Goal: Task Accomplishment & Management: Complete application form

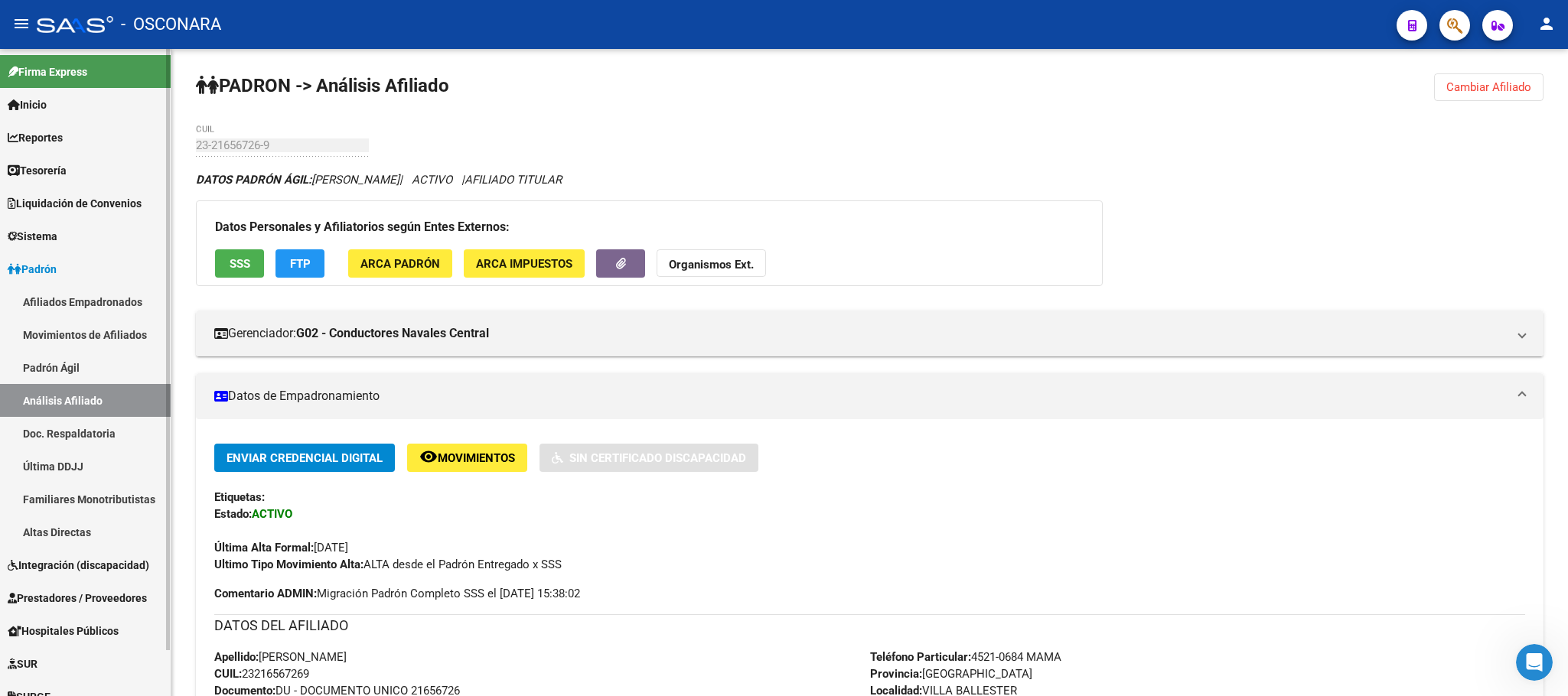
click at [35, 271] on span "Padrón" at bounding box center [32, 269] width 49 height 17
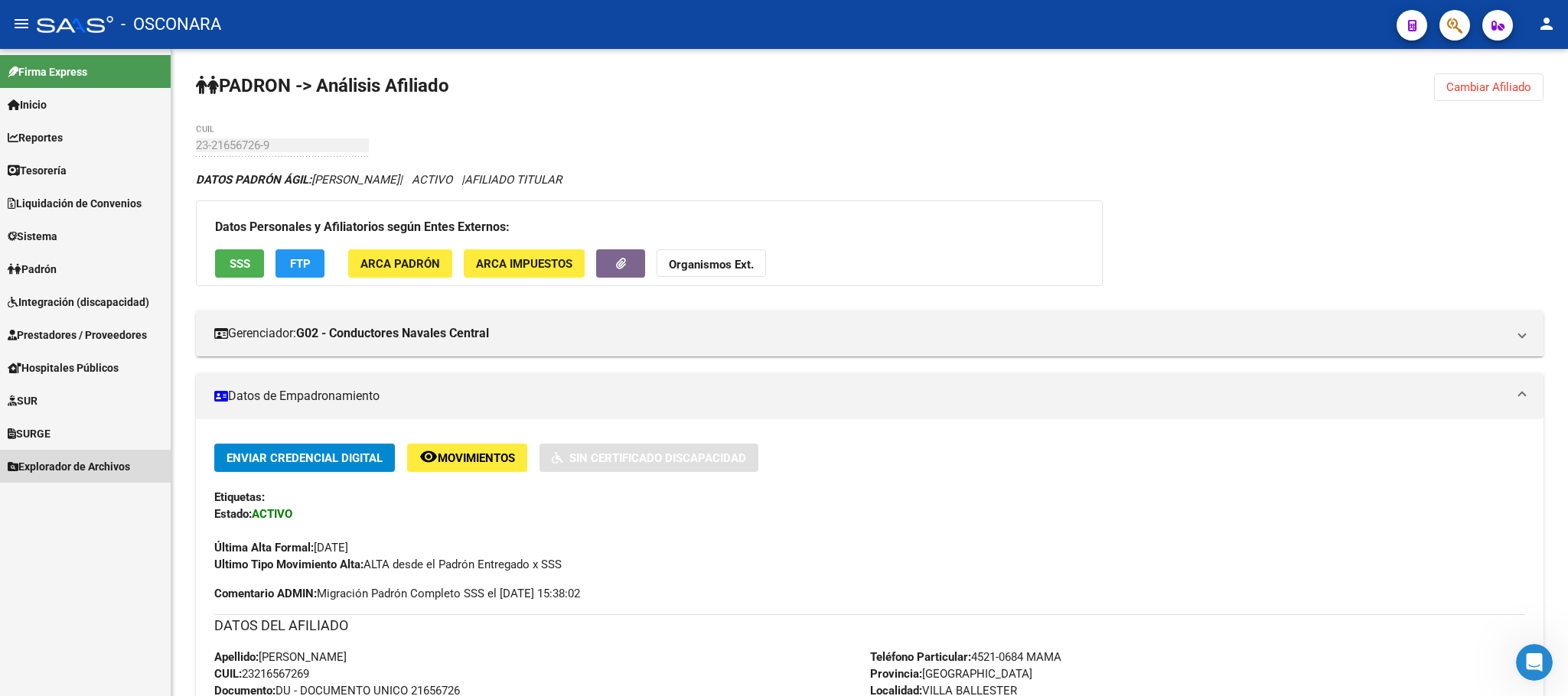
click at [58, 450] on link "Explorador de Archivos" at bounding box center [85, 466] width 171 height 33
click at [42, 590] on link "SSS" at bounding box center [85, 598] width 171 height 33
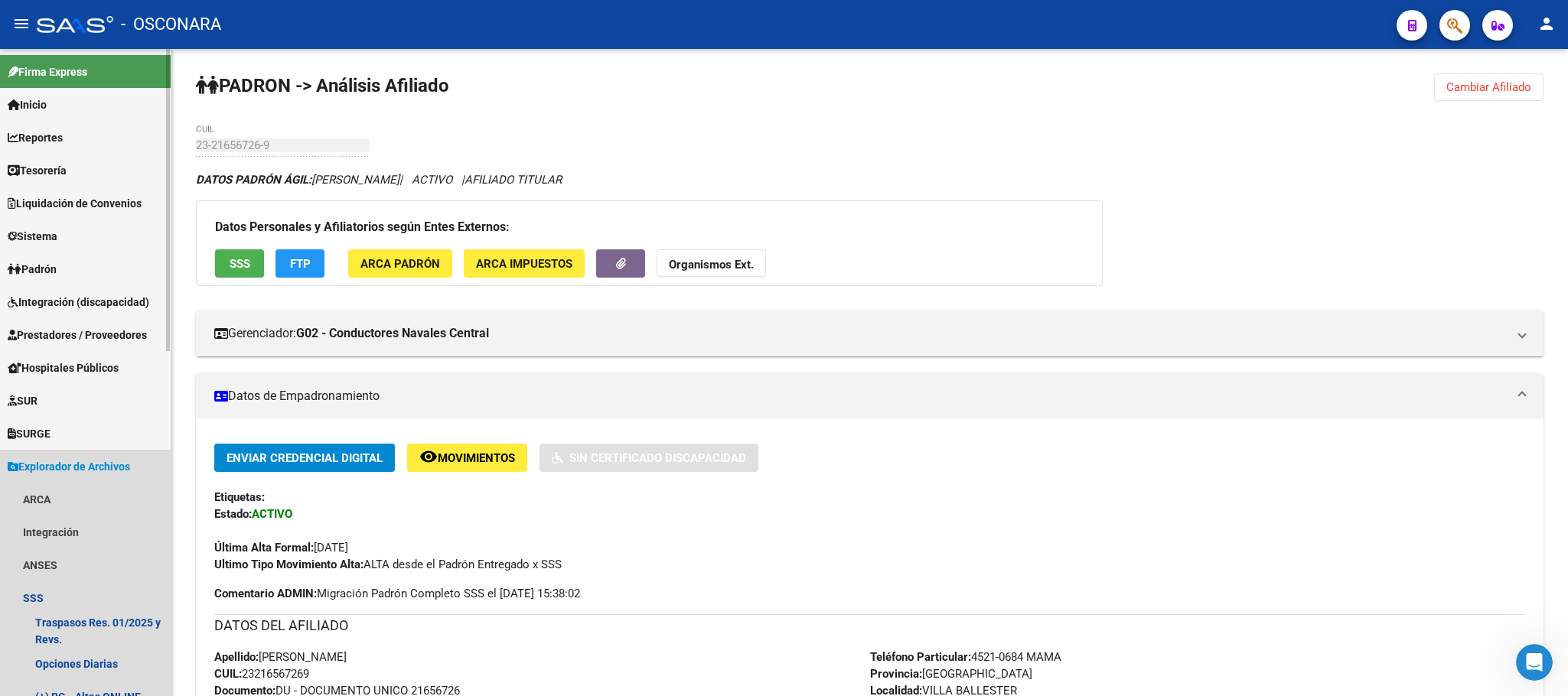
click at [76, 465] on span "Explorador de Archivos" at bounding box center [69, 467] width 123 height 17
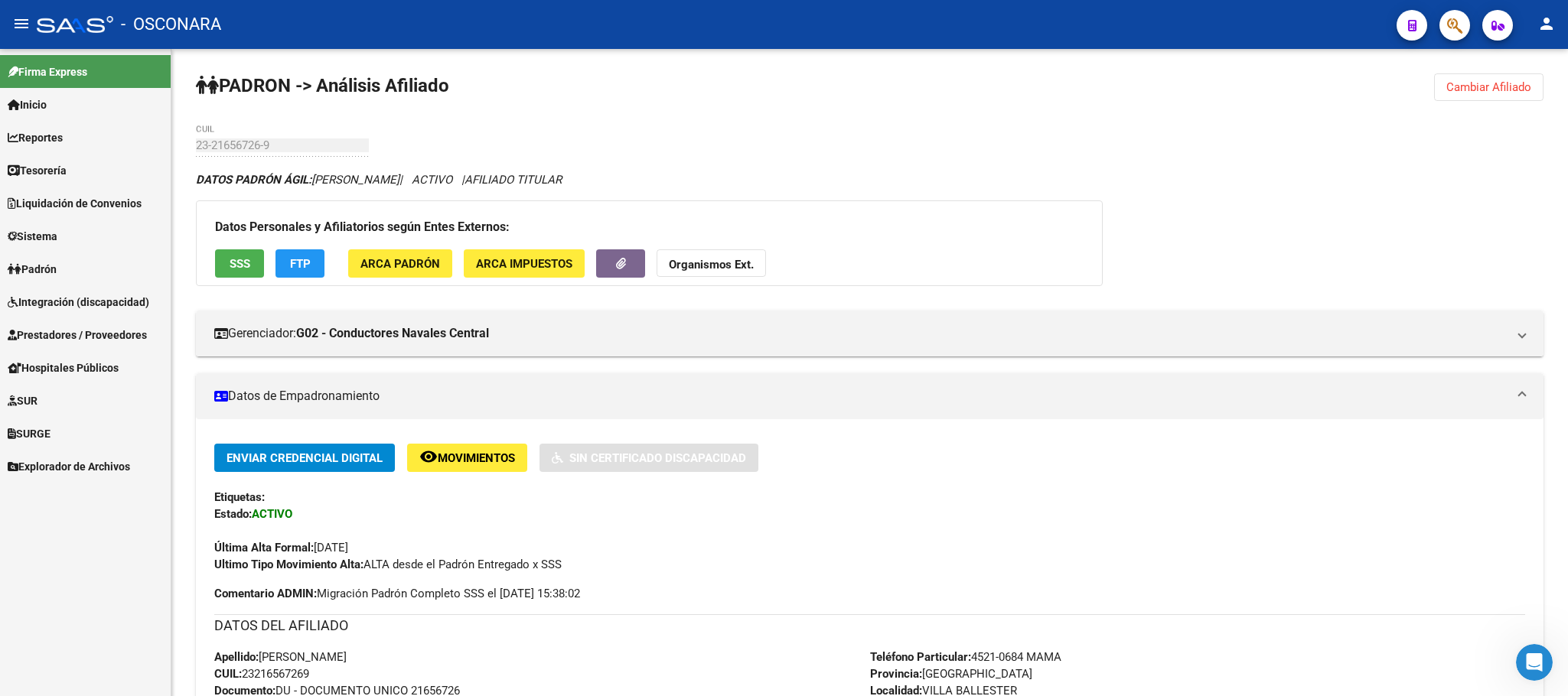
click at [40, 461] on span "Explorador de Archivos" at bounding box center [69, 467] width 123 height 17
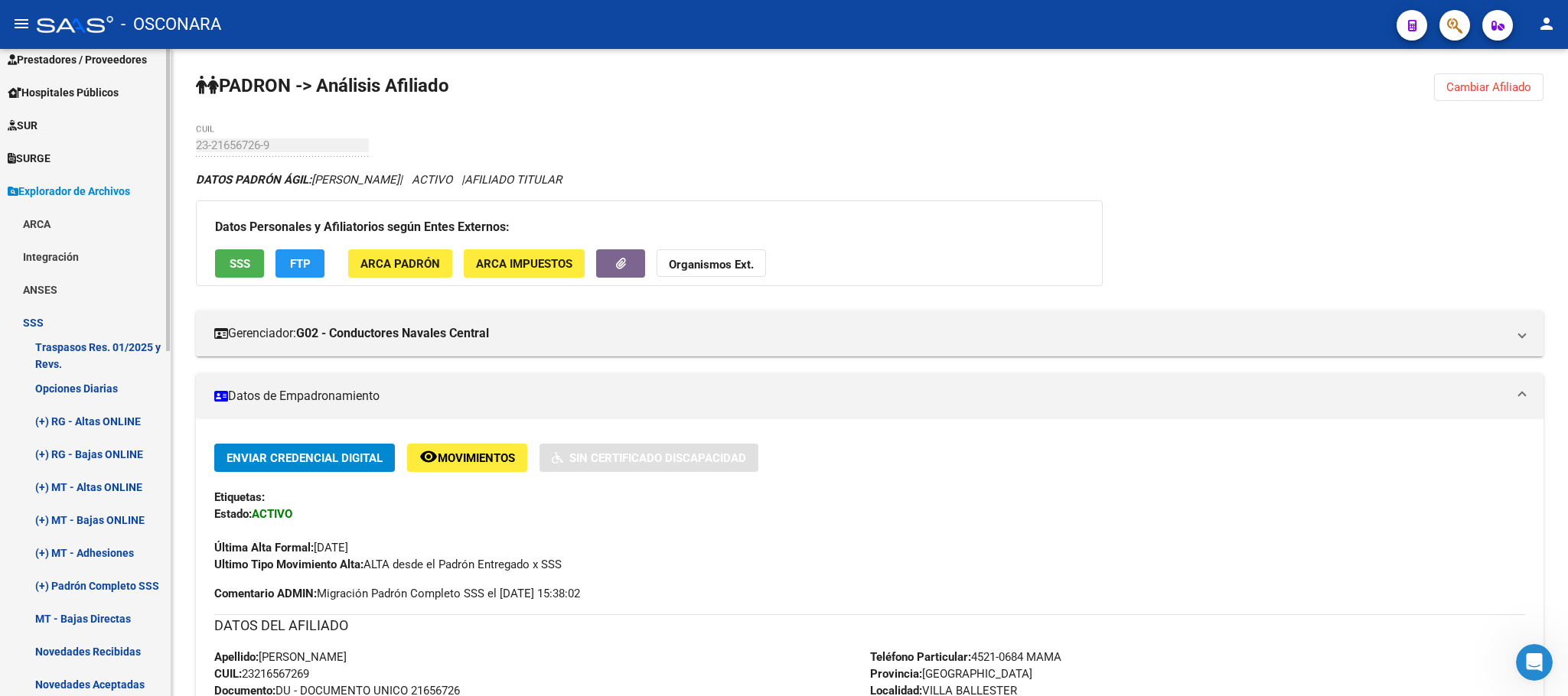
scroll to position [166, 0]
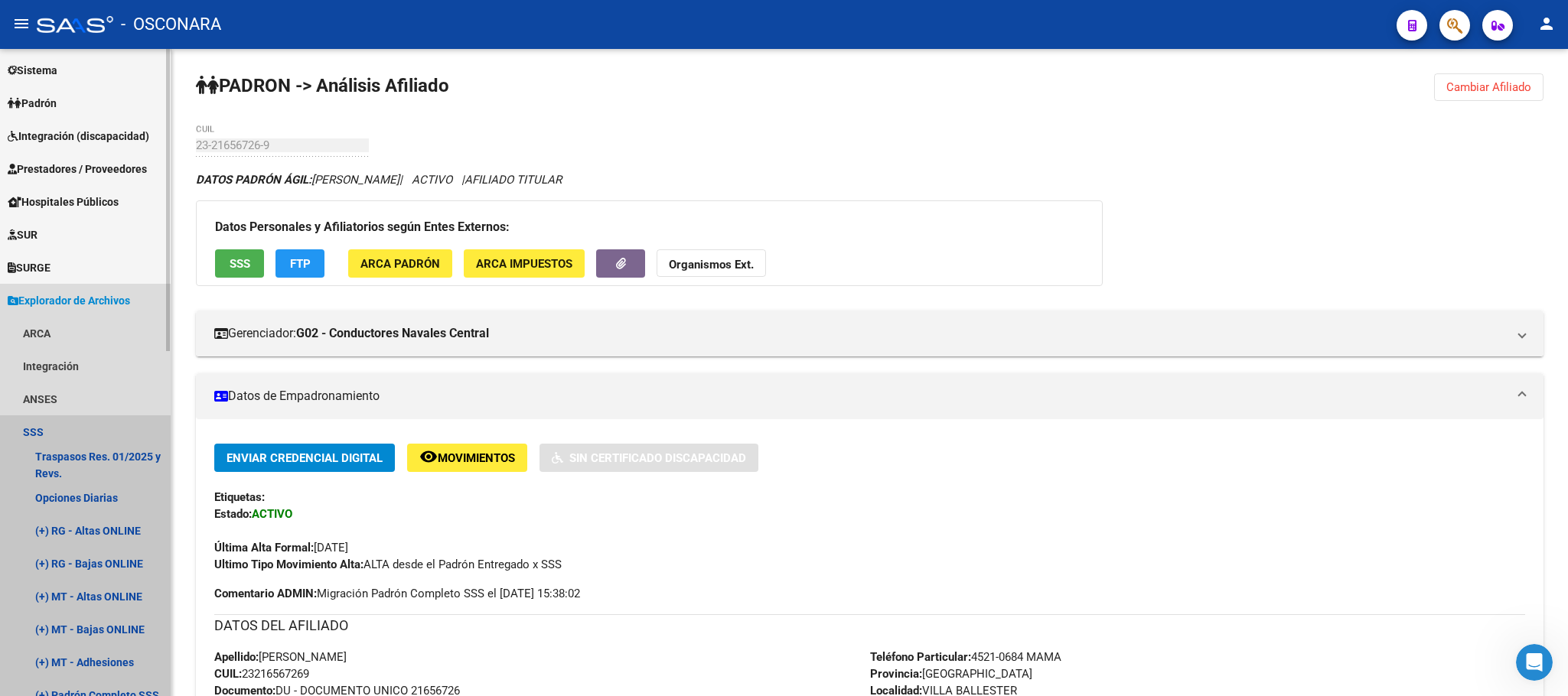
click at [40, 424] on link "SSS" at bounding box center [85, 431] width 171 height 33
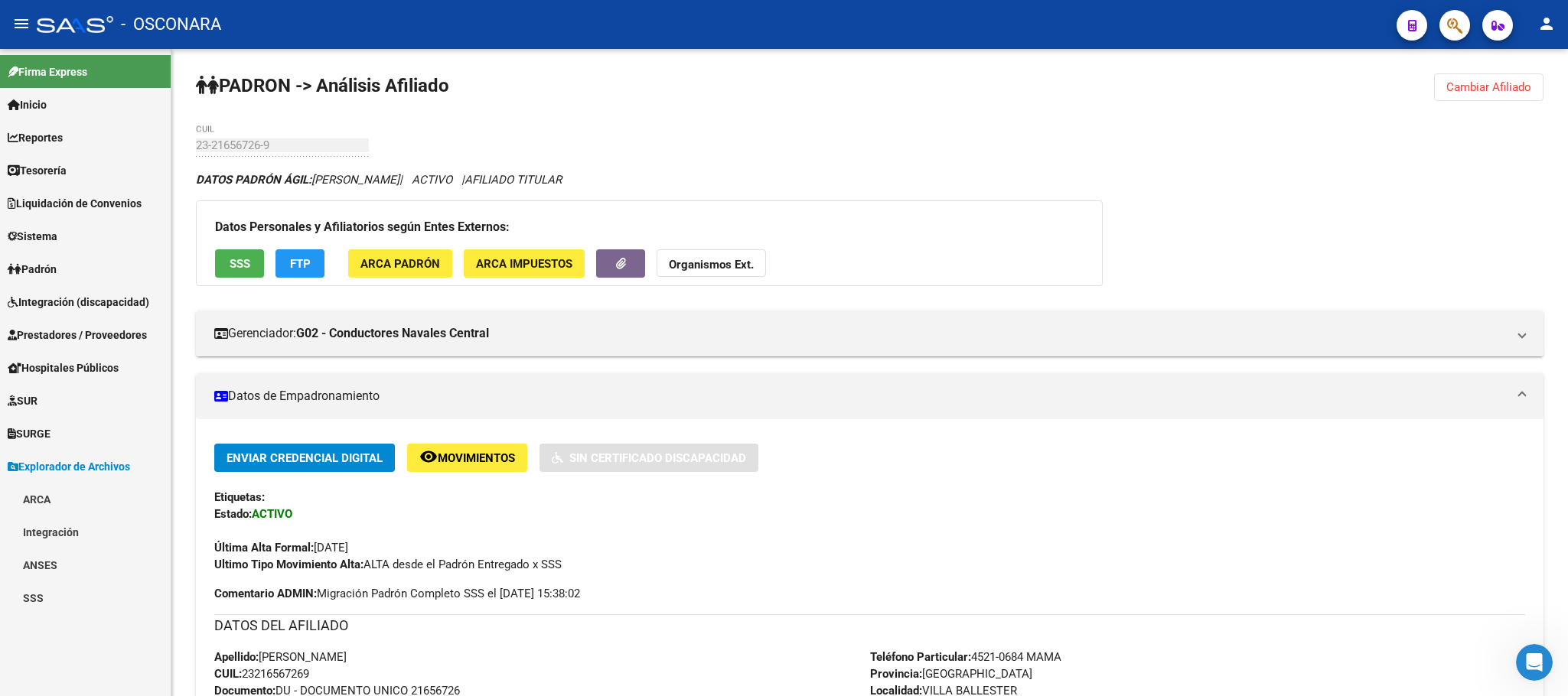
scroll to position [0, 0]
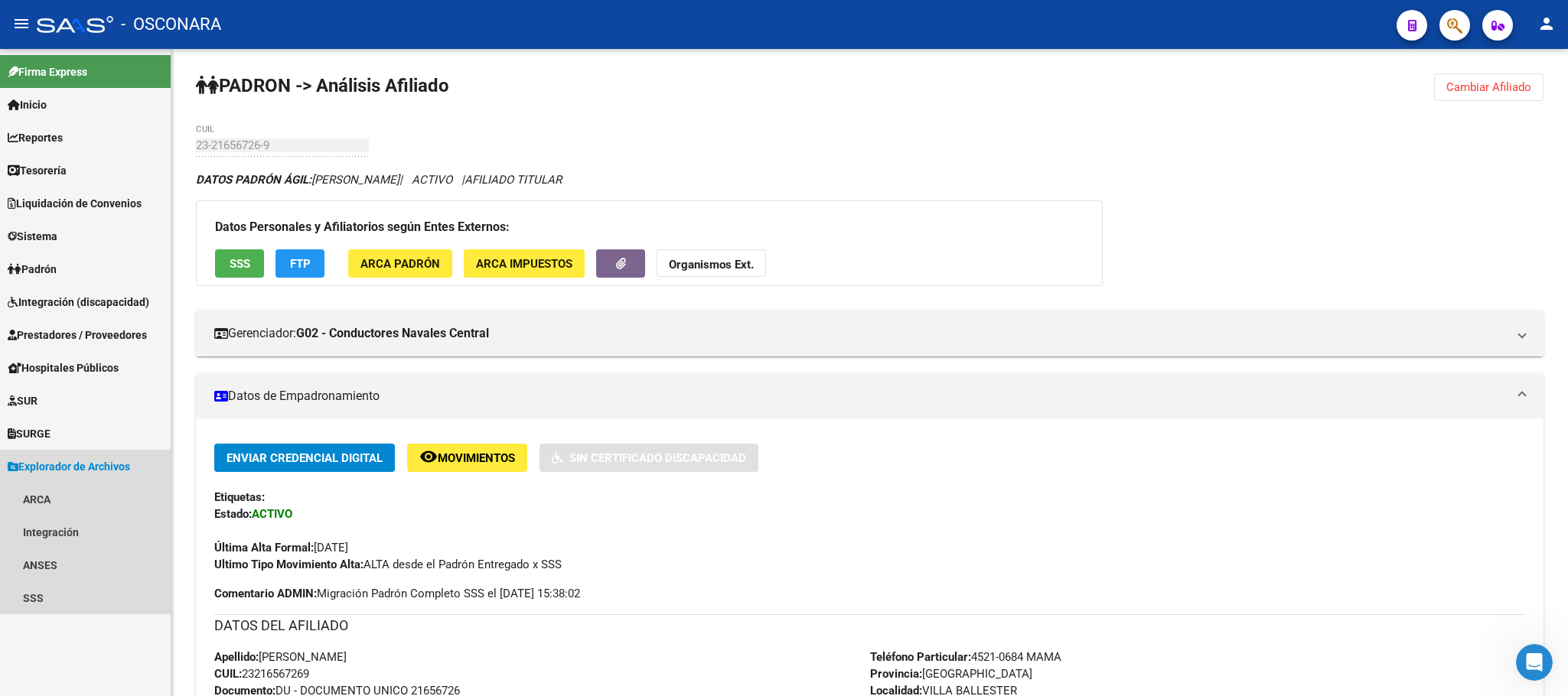
click at [46, 455] on link "Explorador de Archivos" at bounding box center [85, 466] width 171 height 33
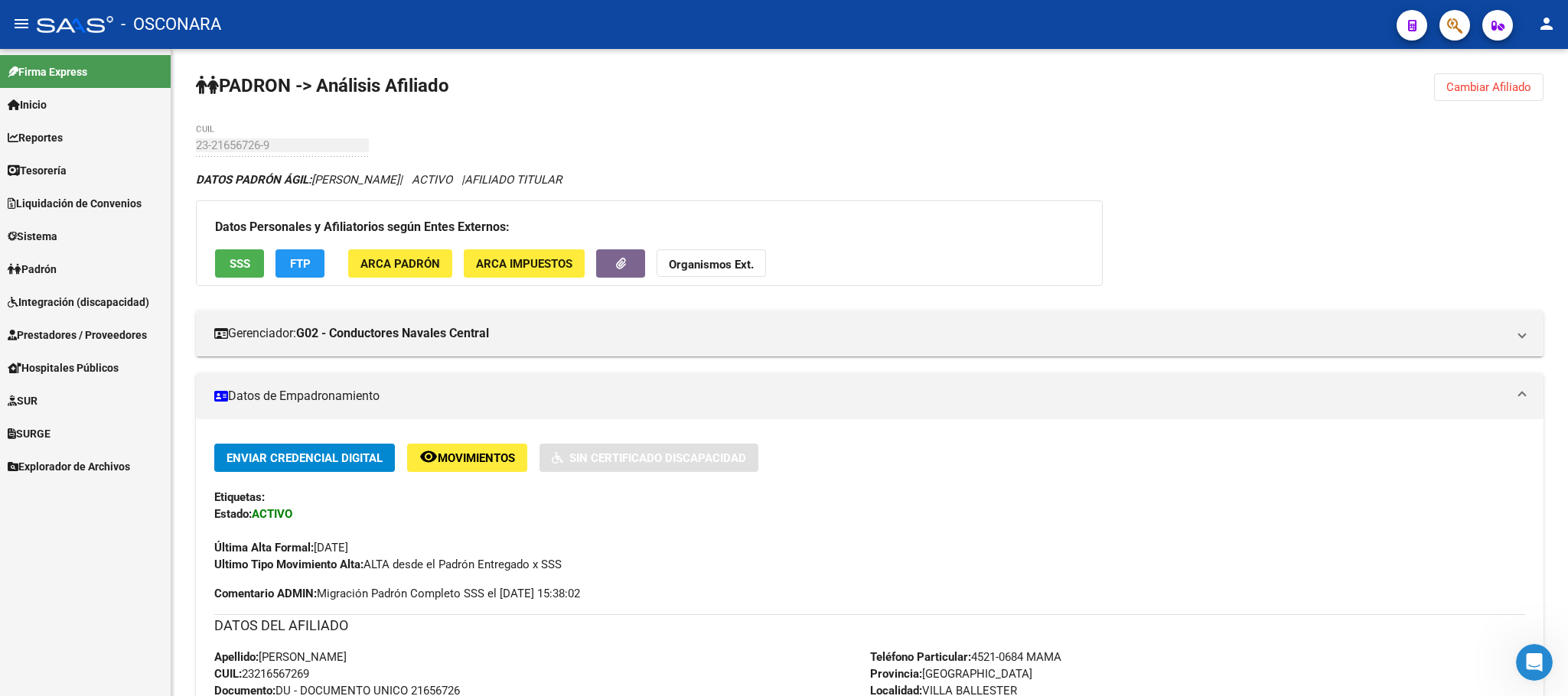
click at [76, 340] on span "Prestadores / Proveedores" at bounding box center [77, 335] width 139 height 17
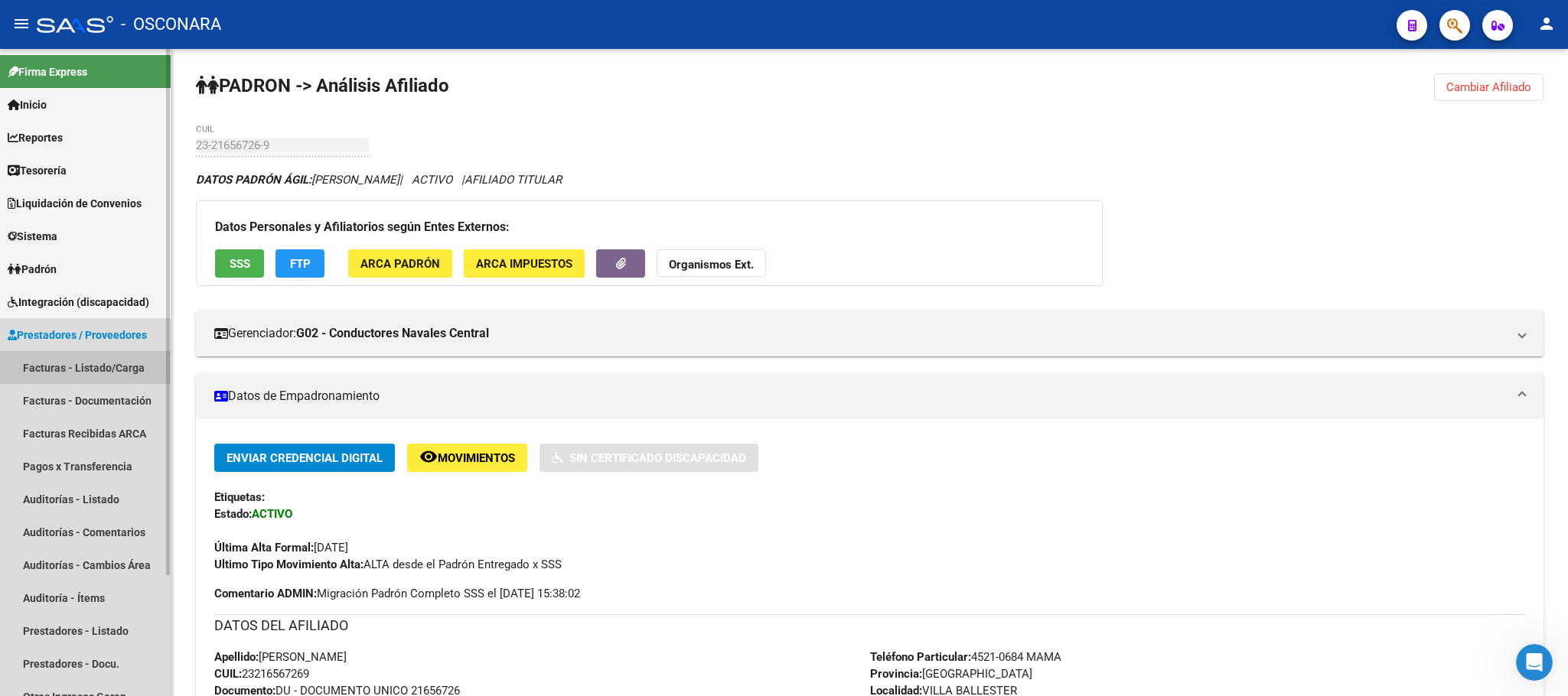
click at [109, 367] on link "Facturas - Listado/Carga" at bounding box center [85, 367] width 171 height 33
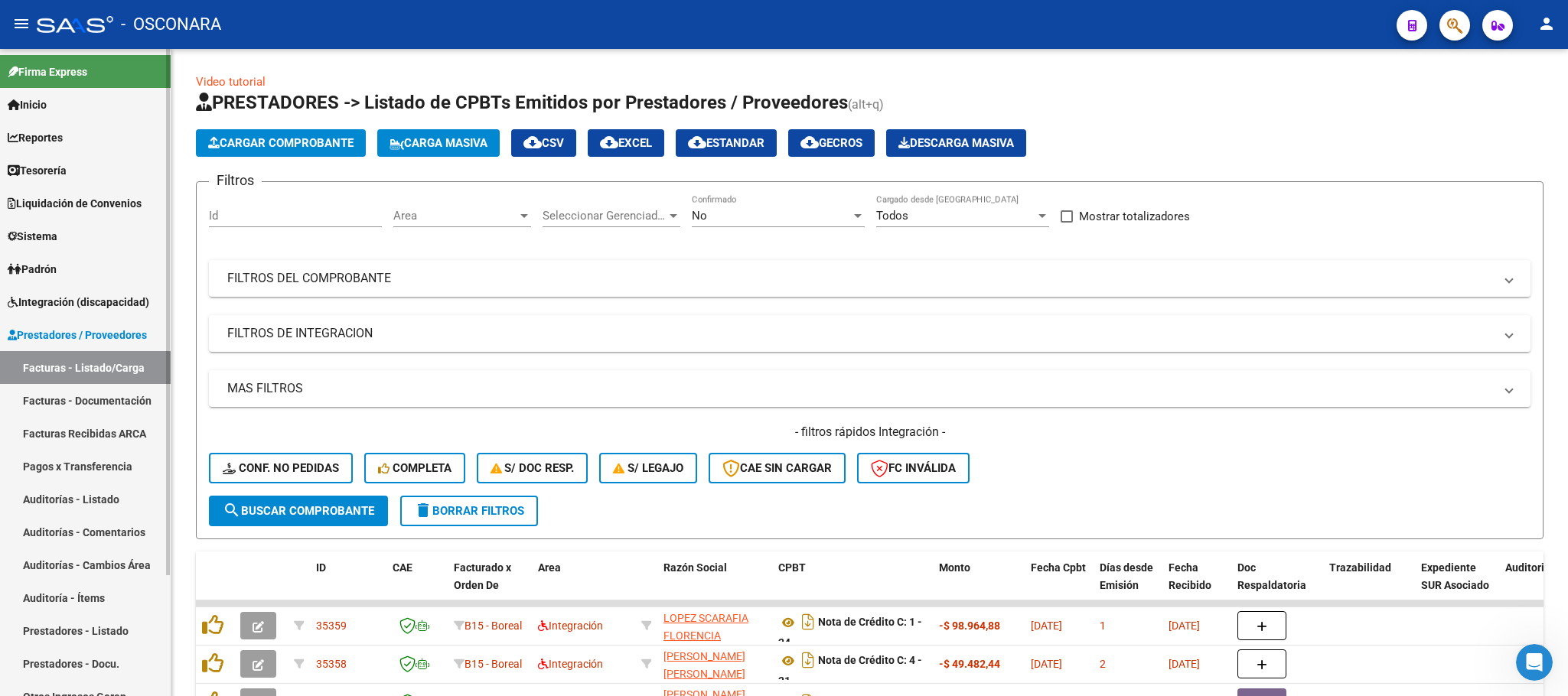
click at [90, 496] on link "Auditorías - Listado" at bounding box center [85, 499] width 171 height 33
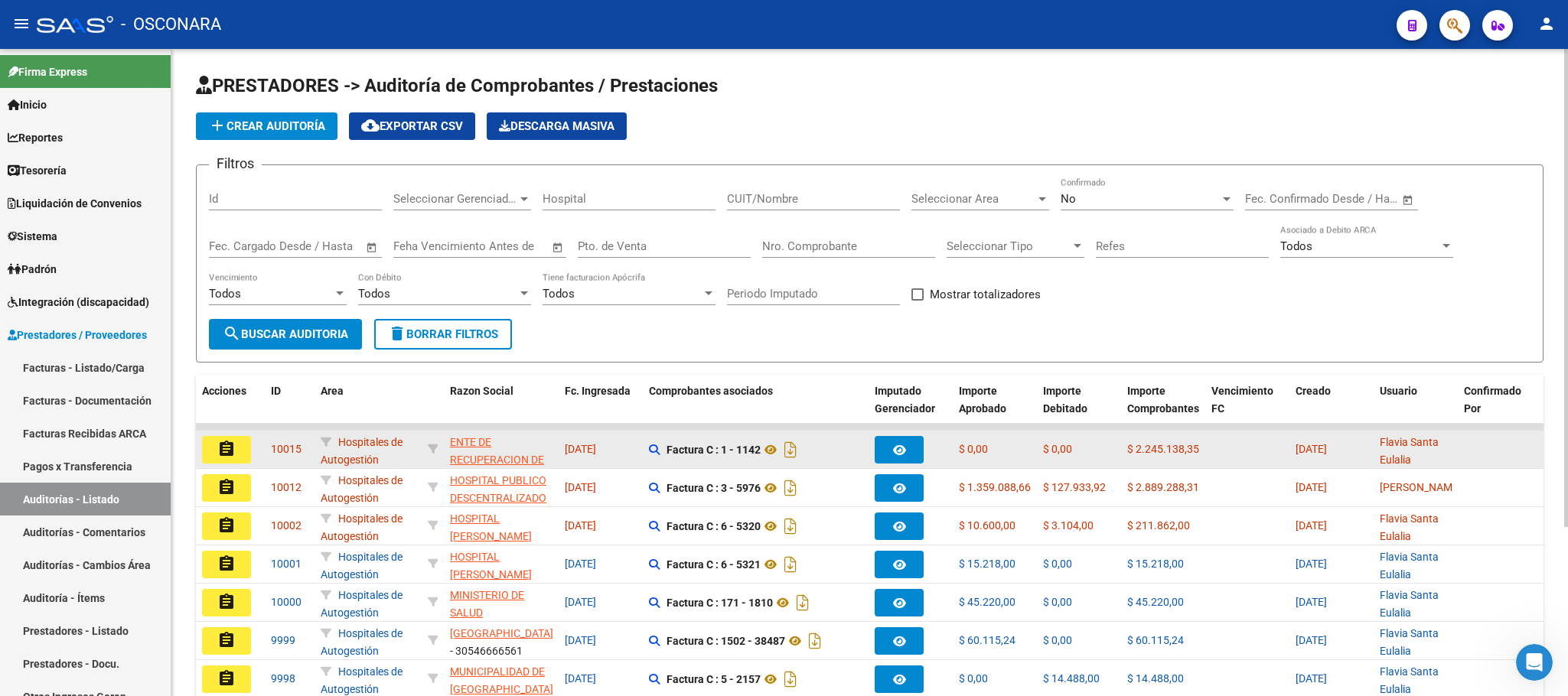
click at [232, 458] on mat-icon "assignment" at bounding box center [227, 449] width 19 height 19
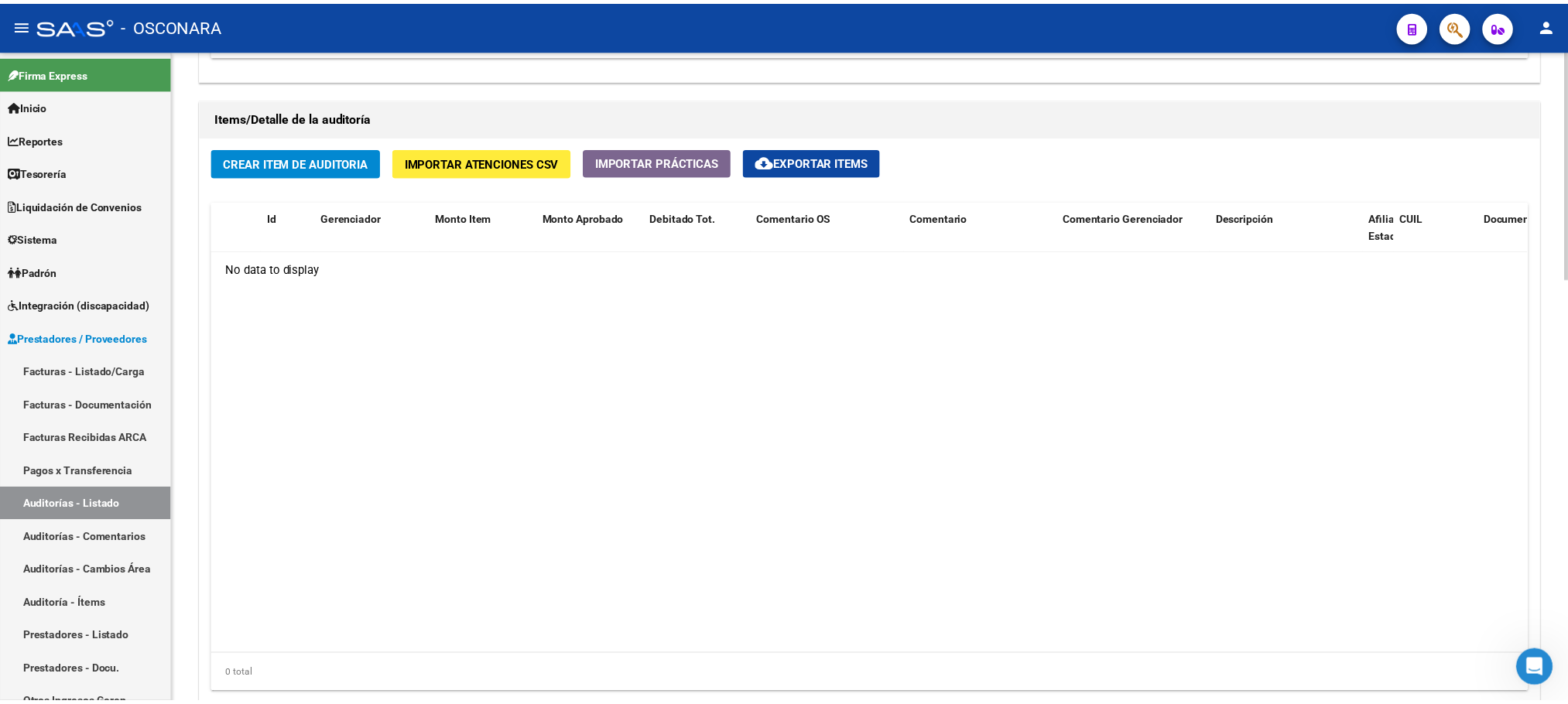
scroll to position [859, 0]
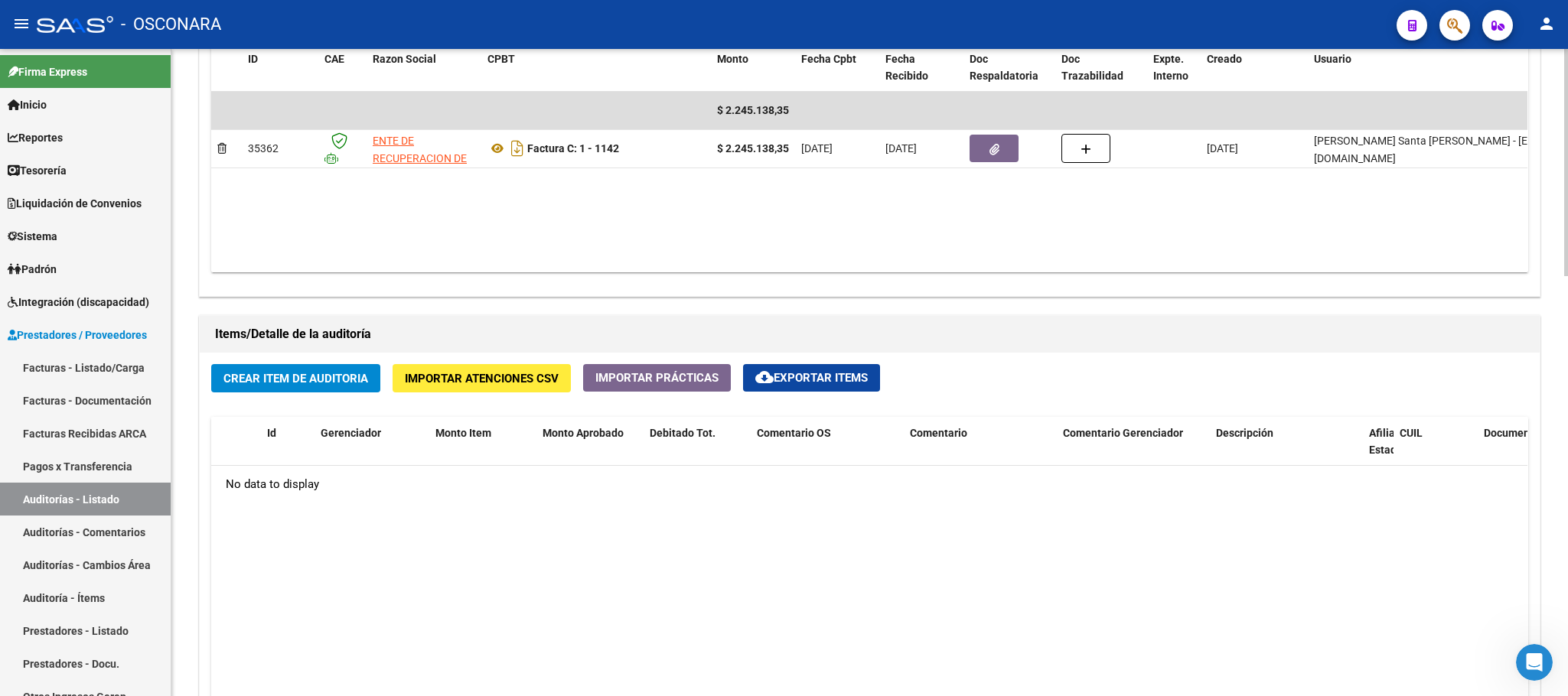
click at [340, 393] on button "Crear Item de Auditoria" at bounding box center [296, 378] width 169 height 29
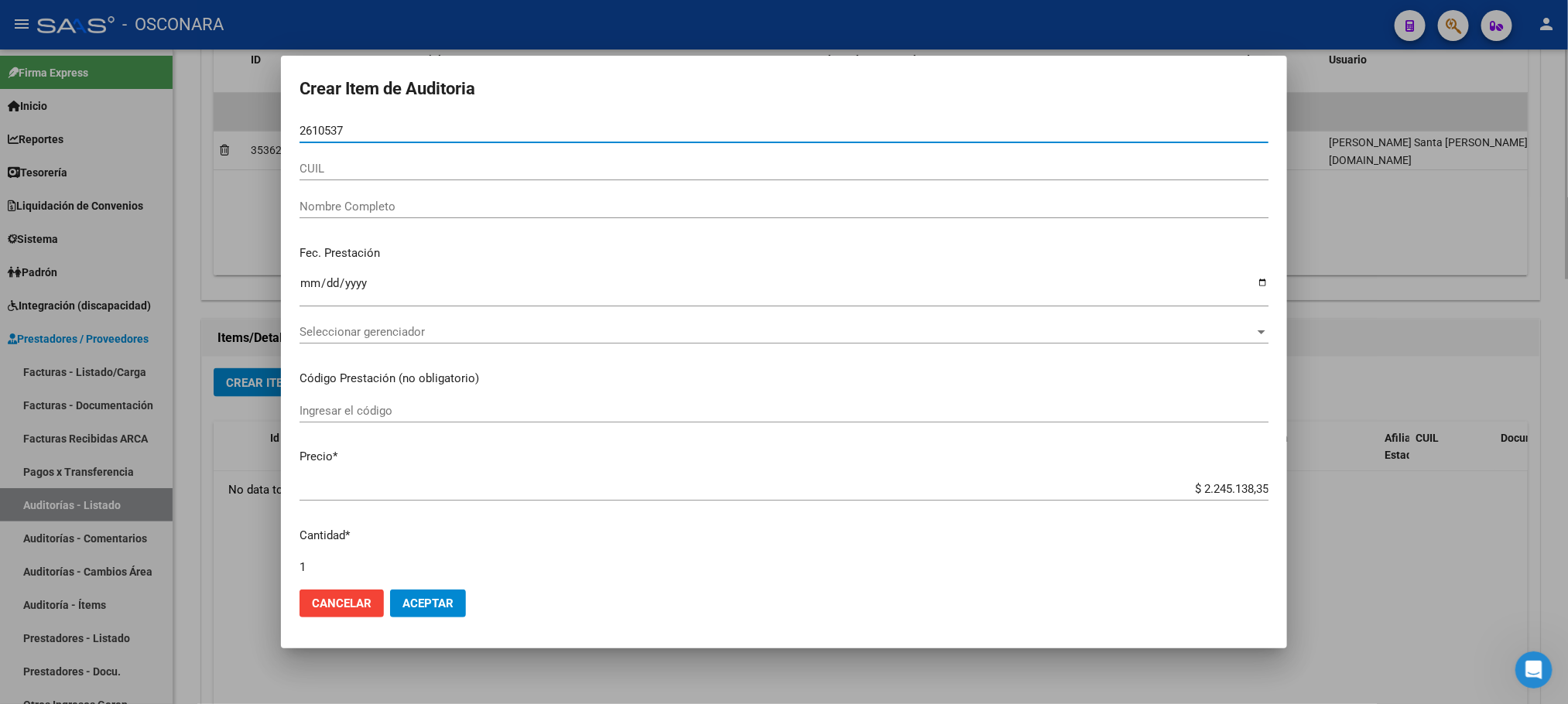
type input "26105374"
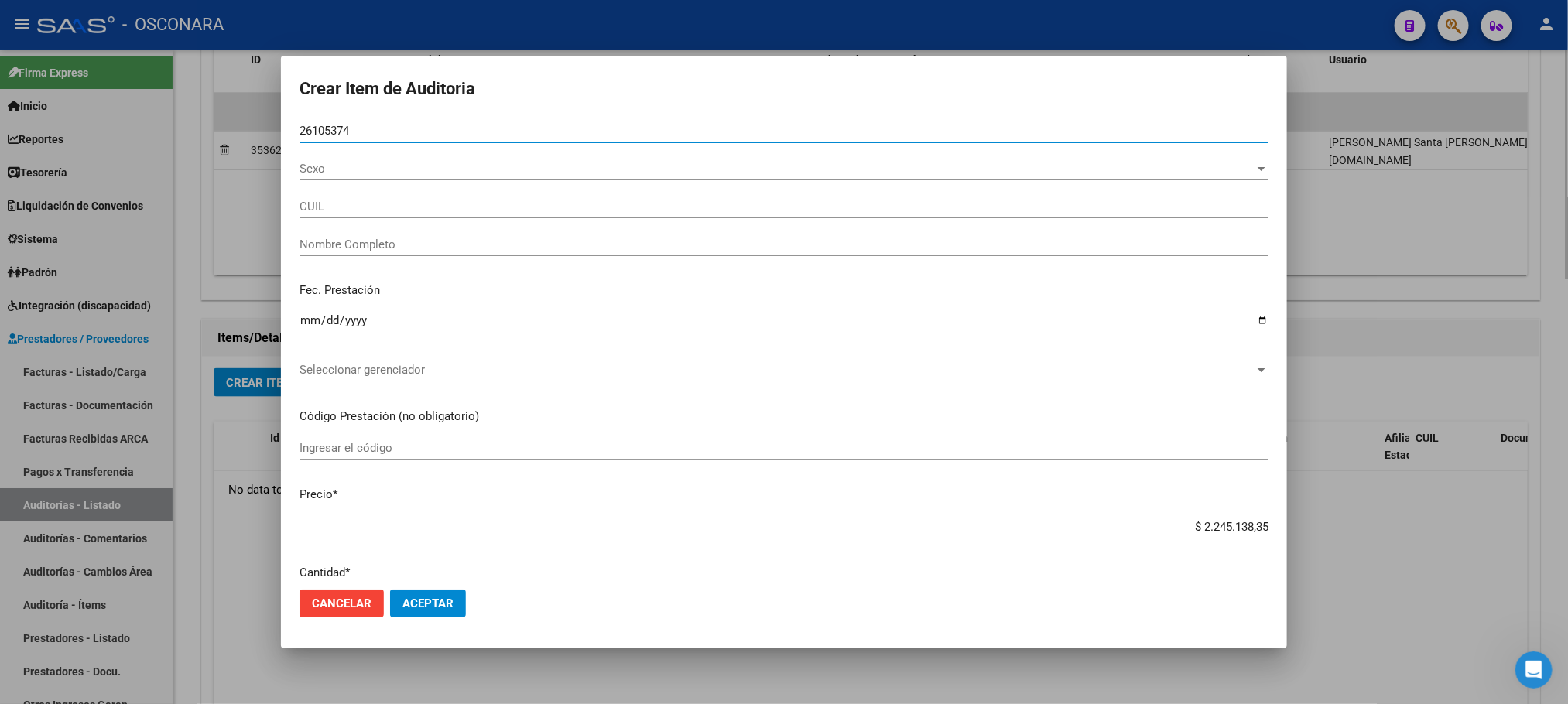
type input "20261053749"
type input "[PERSON_NAME]"
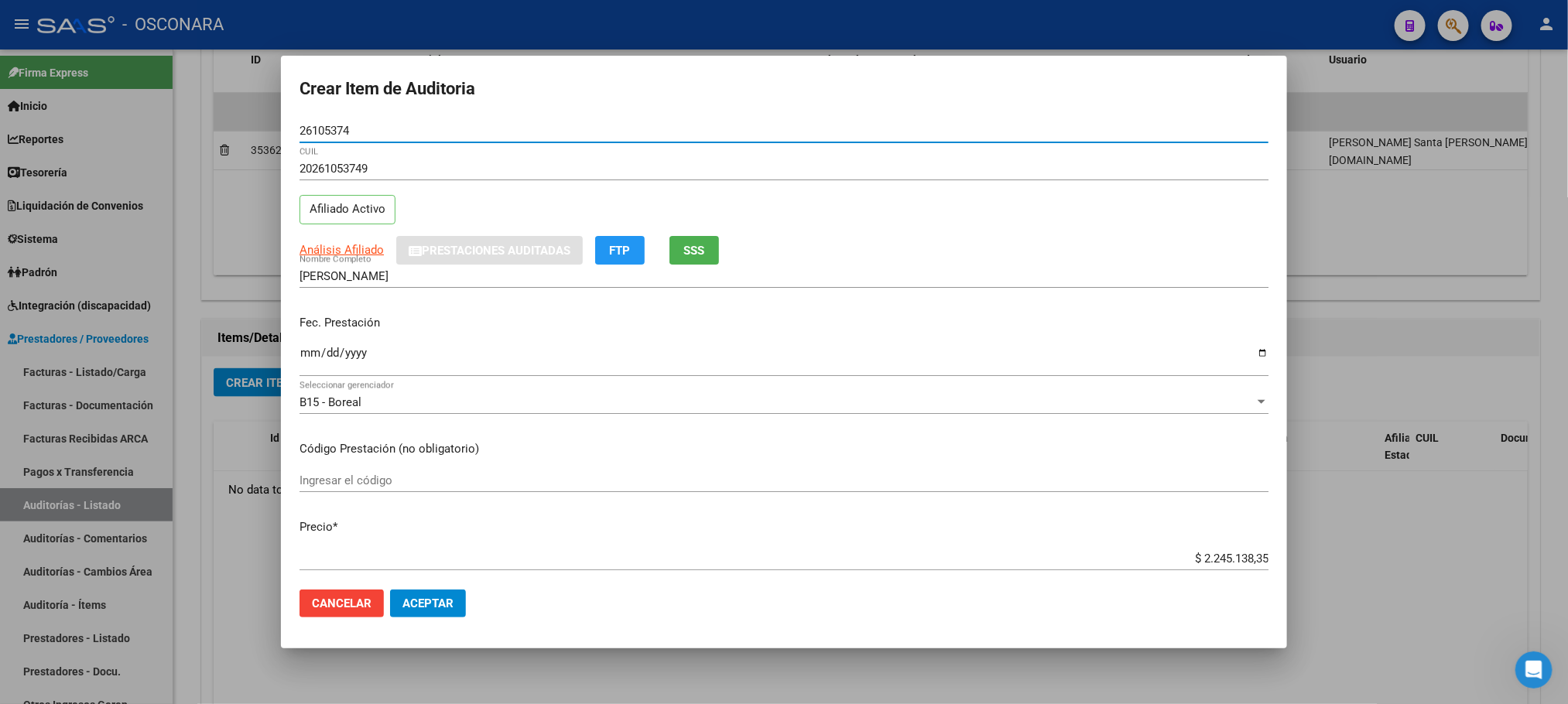
type input "26105374"
click at [305, 361] on input "Ingresar la fecha" at bounding box center [784, 359] width 969 height 25
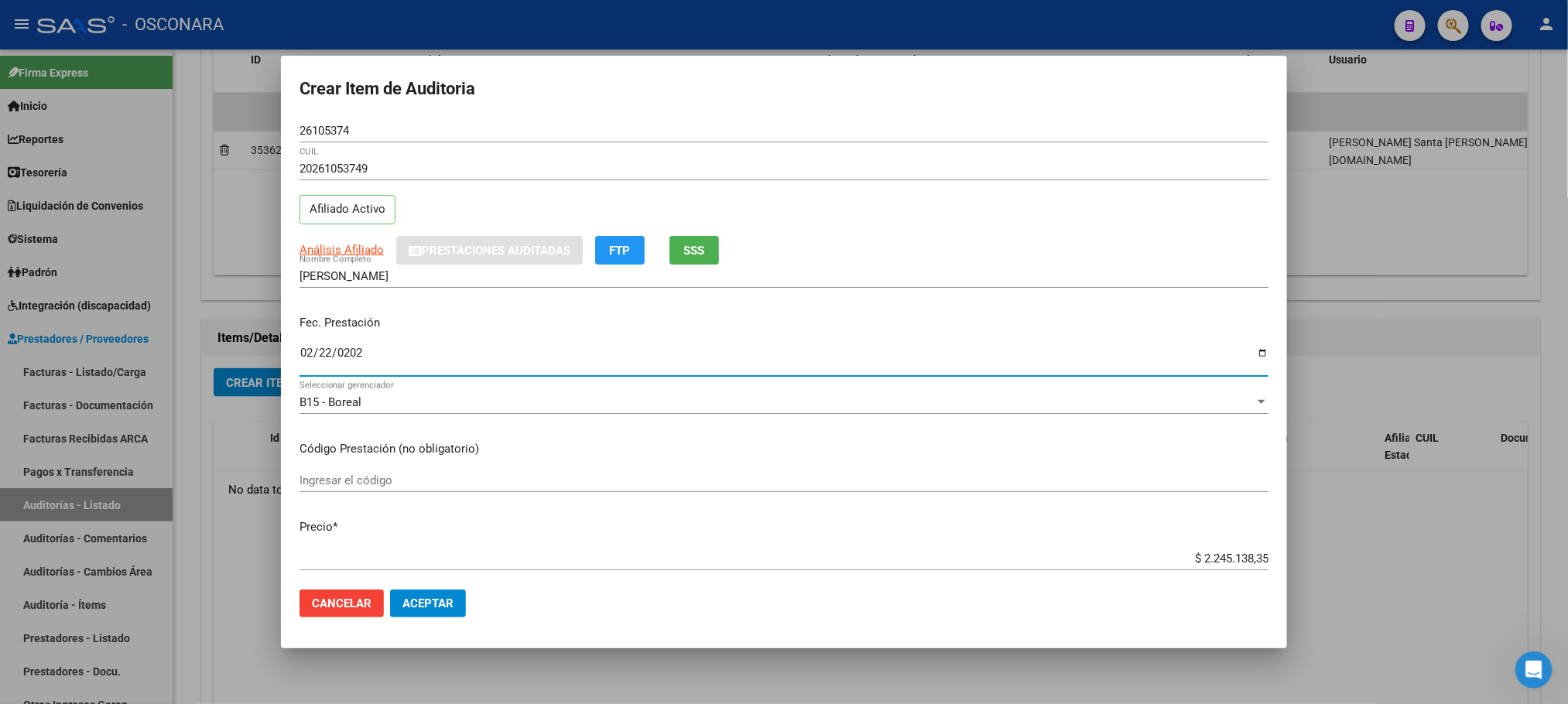
type input "[DATE]"
click at [367, 244] on span "Análisis Afiliado" at bounding box center [342, 250] width 84 height 14
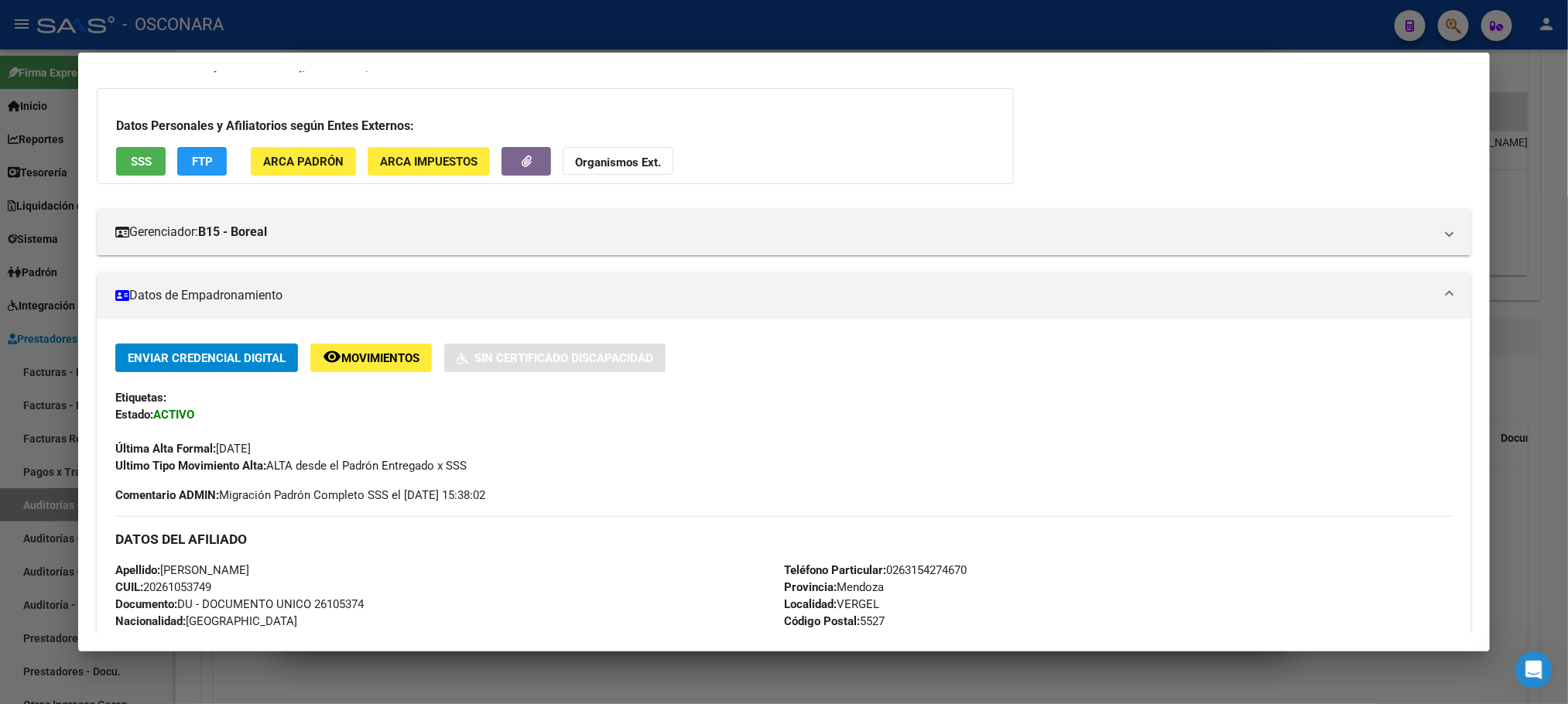
scroll to position [0, 0]
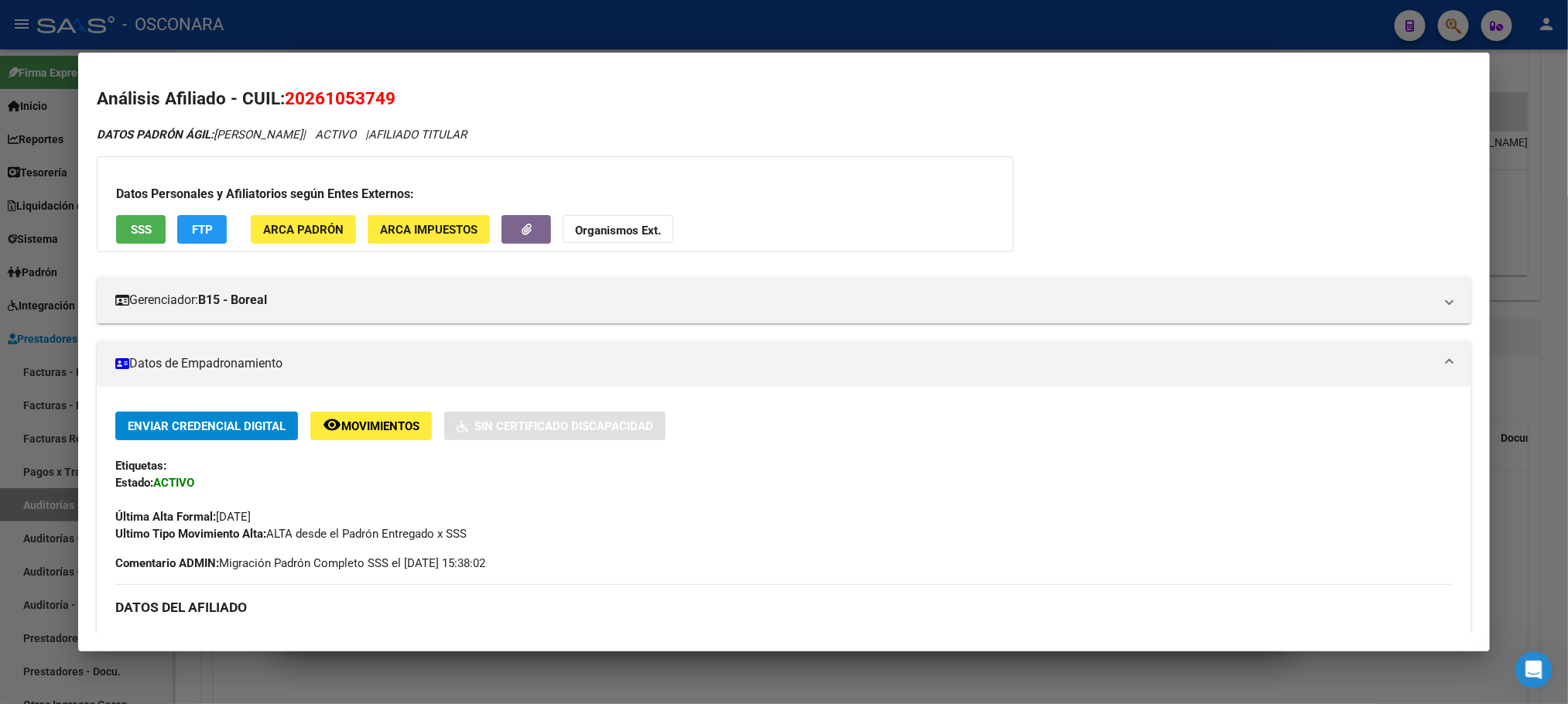
click at [131, 234] on span "SSS" at bounding box center [141, 230] width 21 height 14
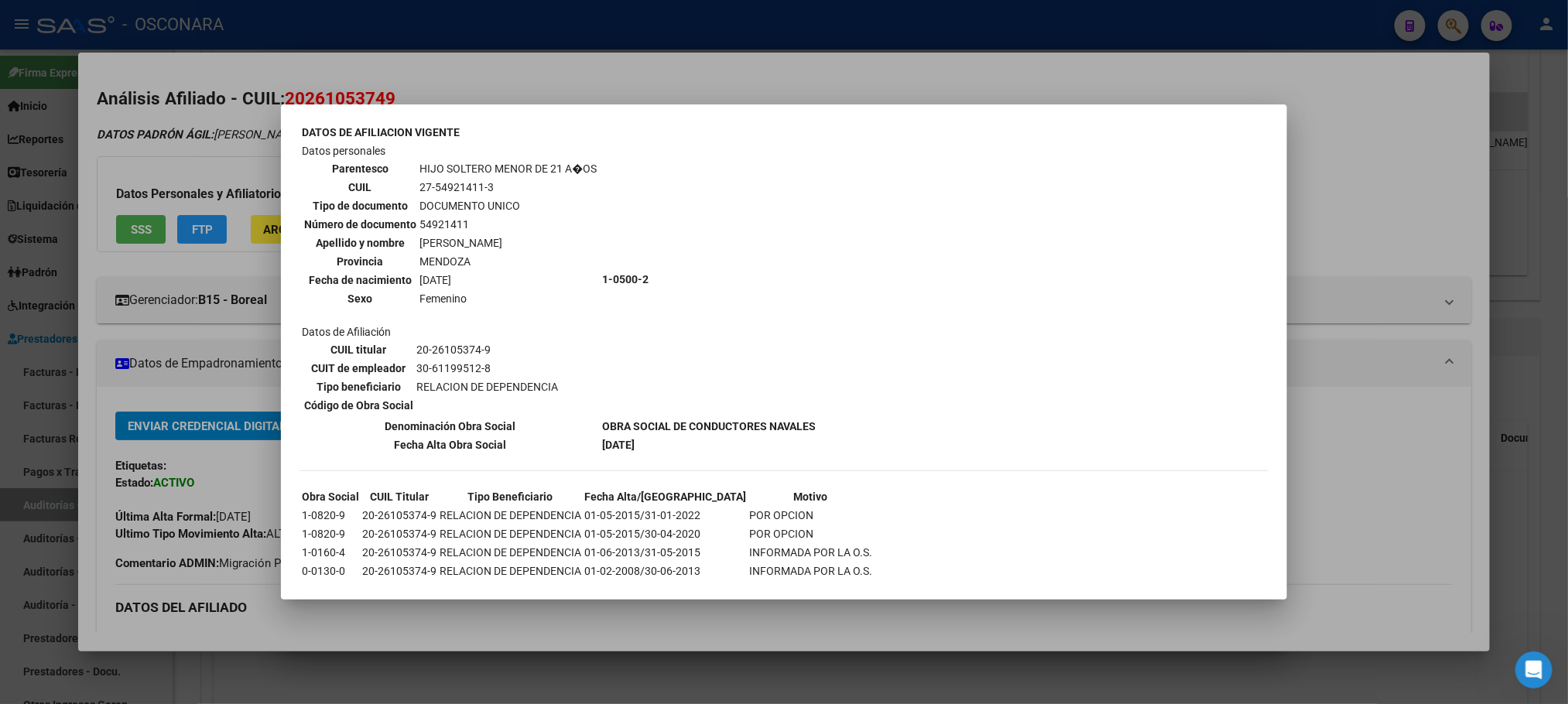
scroll to position [1633, 0]
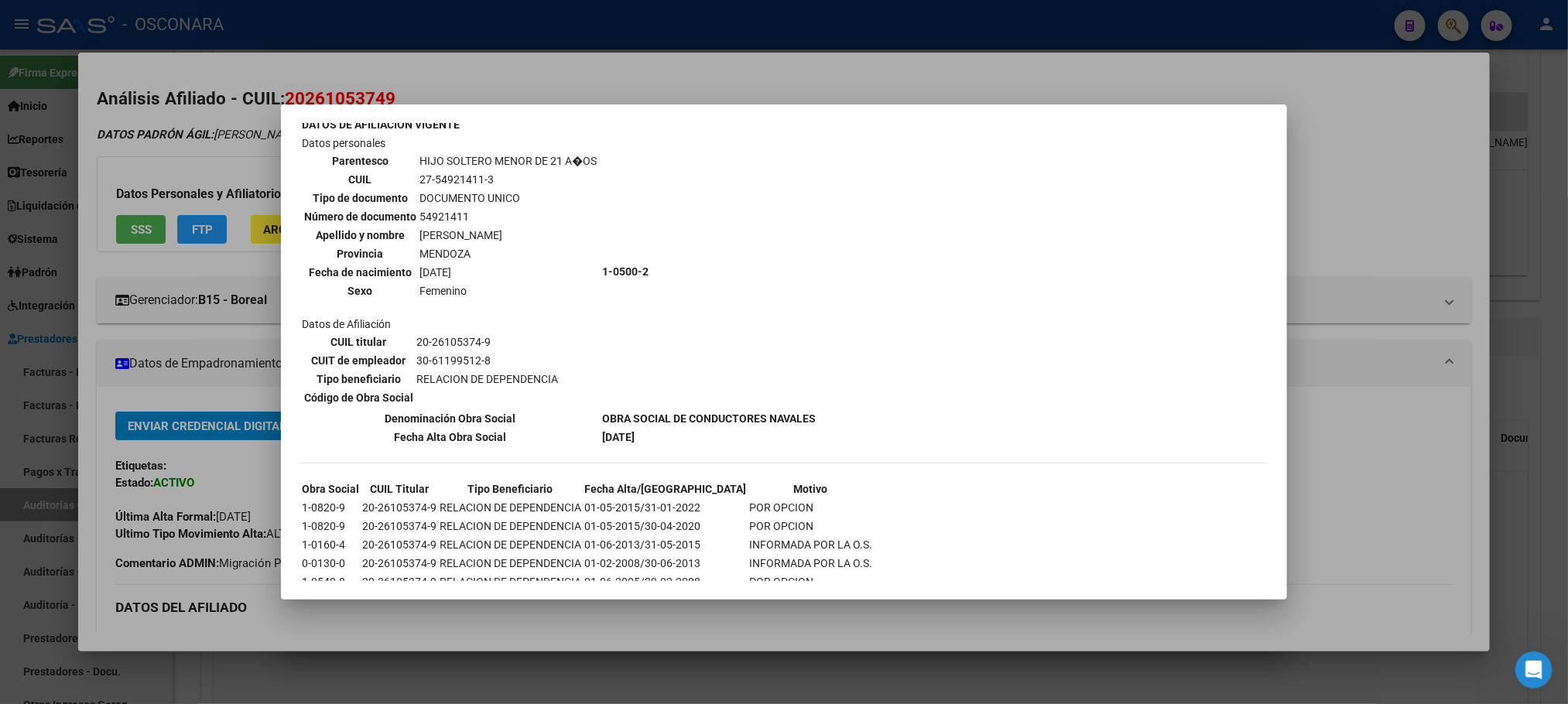
click at [534, 617] on div at bounding box center [784, 352] width 1568 height 704
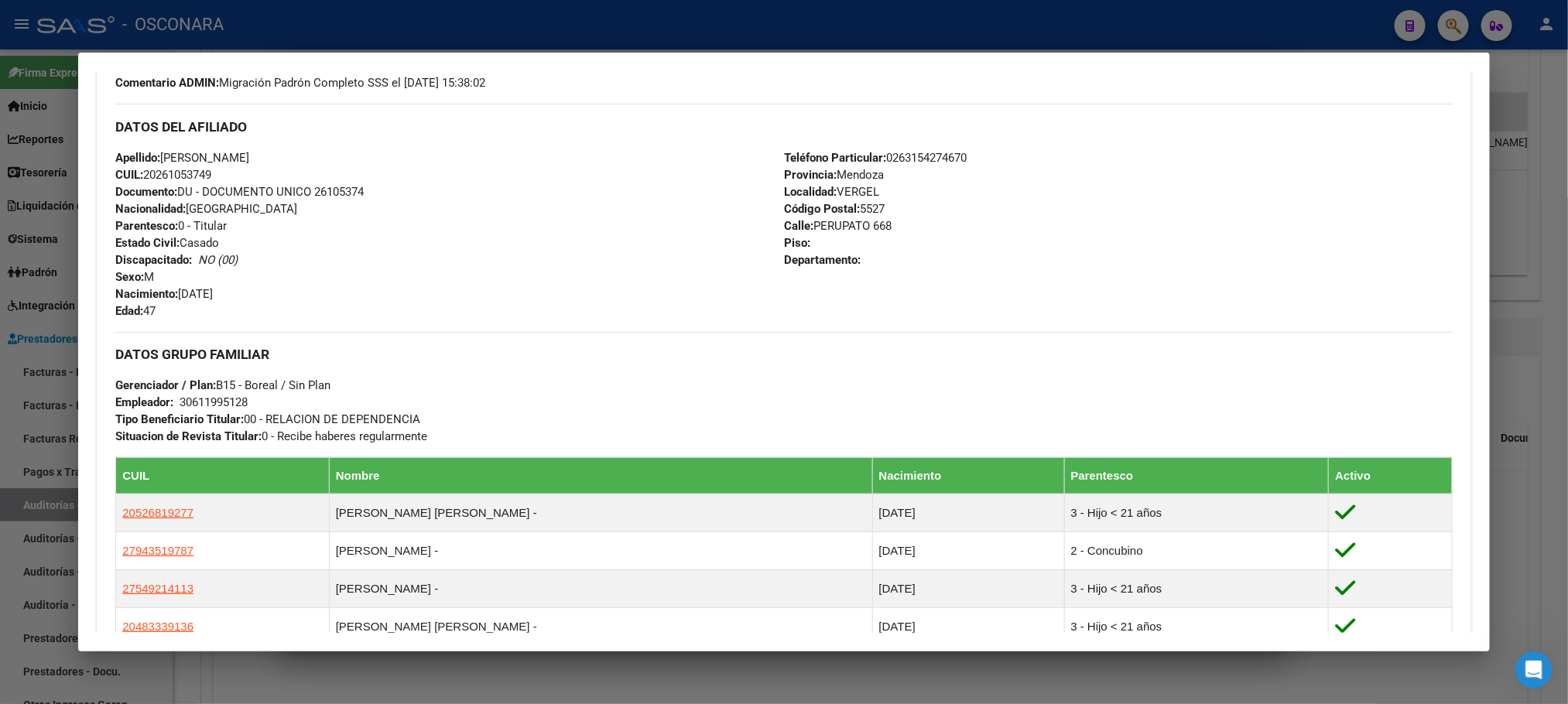
scroll to position [739, 0]
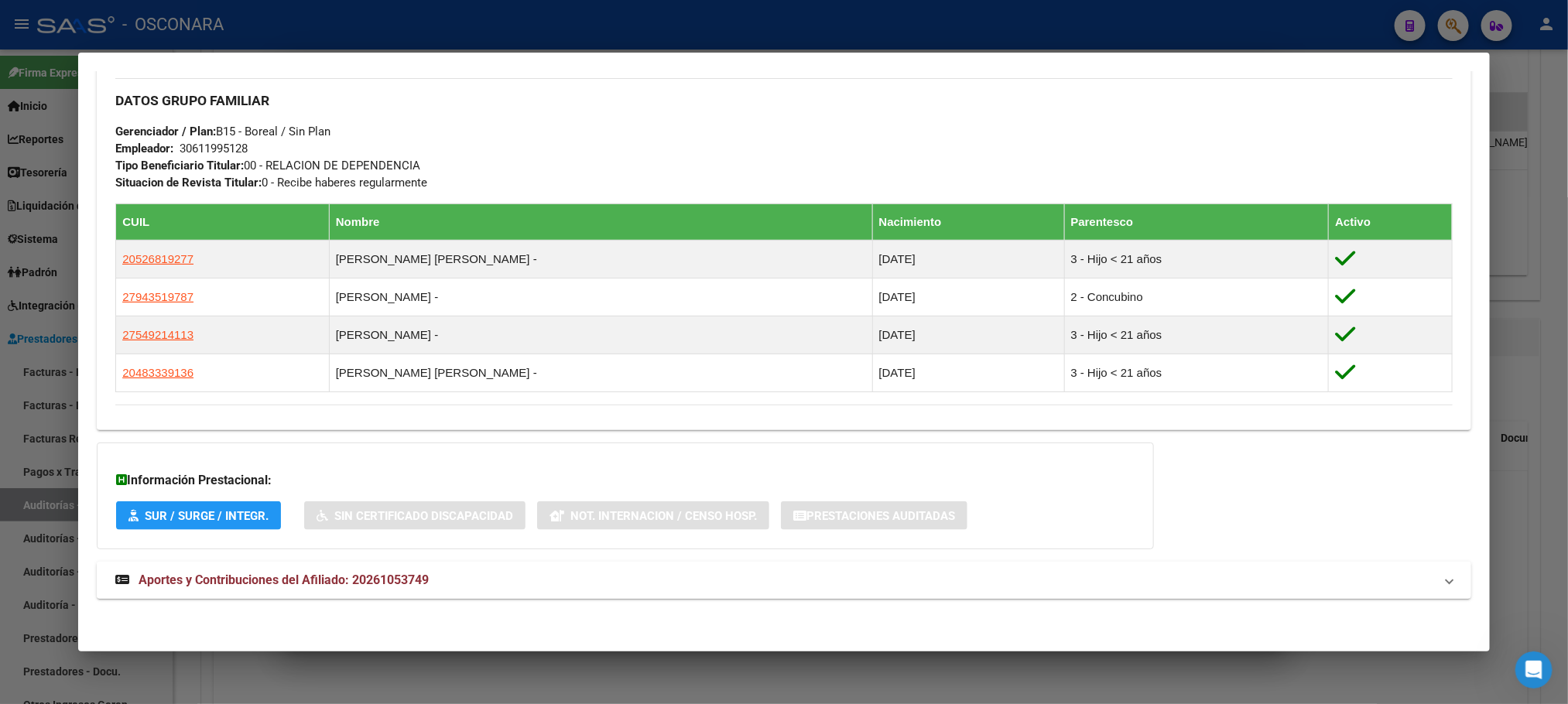
click at [395, 581] on span "Aportes y Contribuciones del Afiliado: 20261053749" at bounding box center [284, 580] width 290 height 15
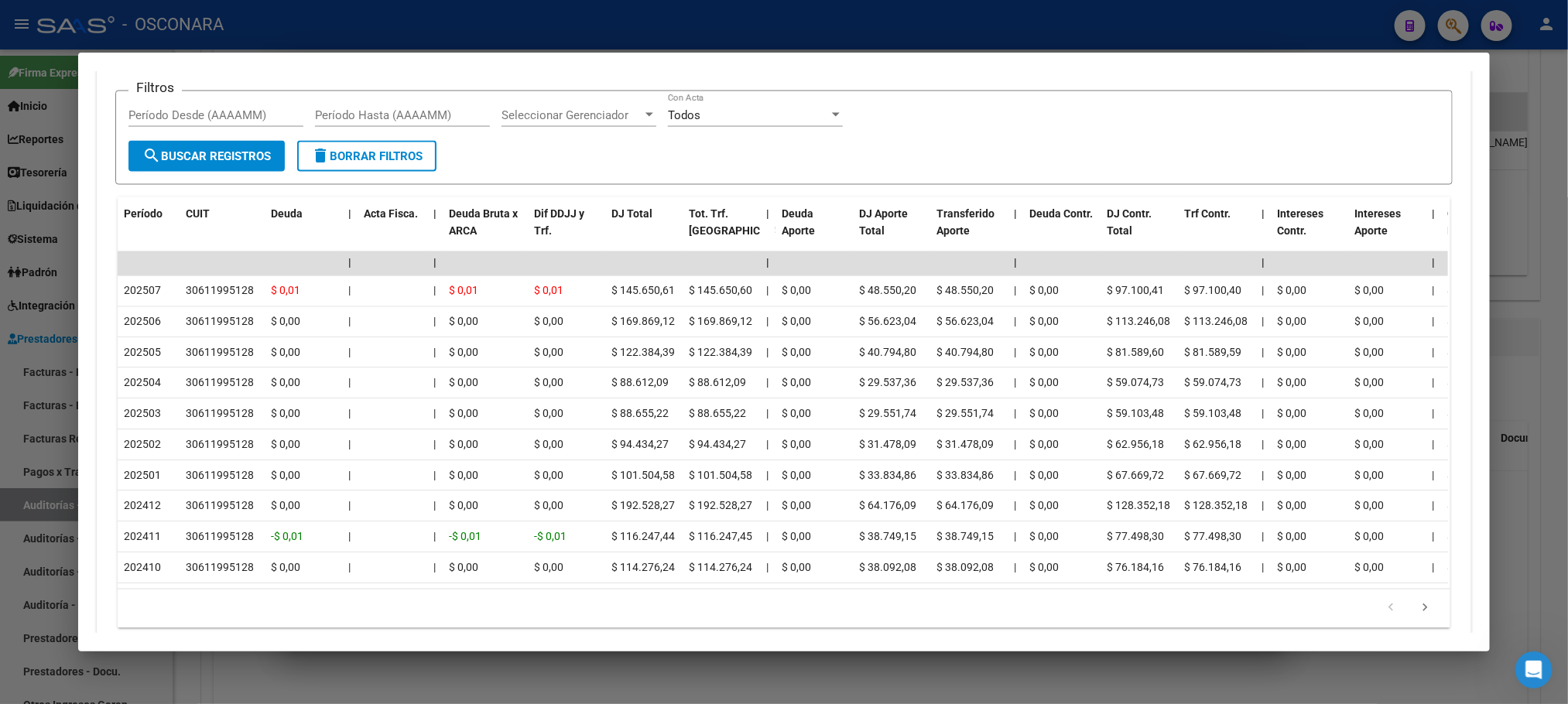
scroll to position [1477, 0]
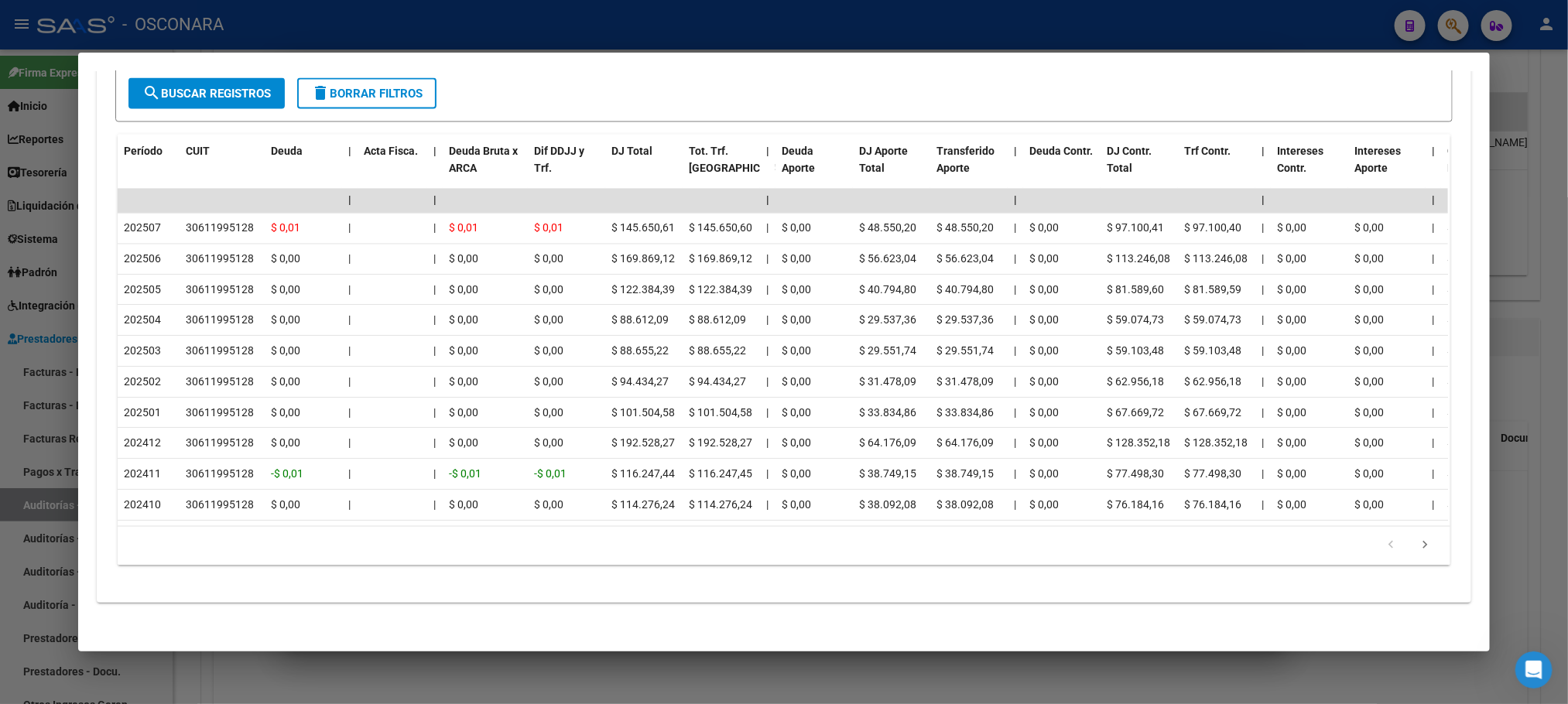
click at [780, 684] on div at bounding box center [784, 352] width 1568 height 704
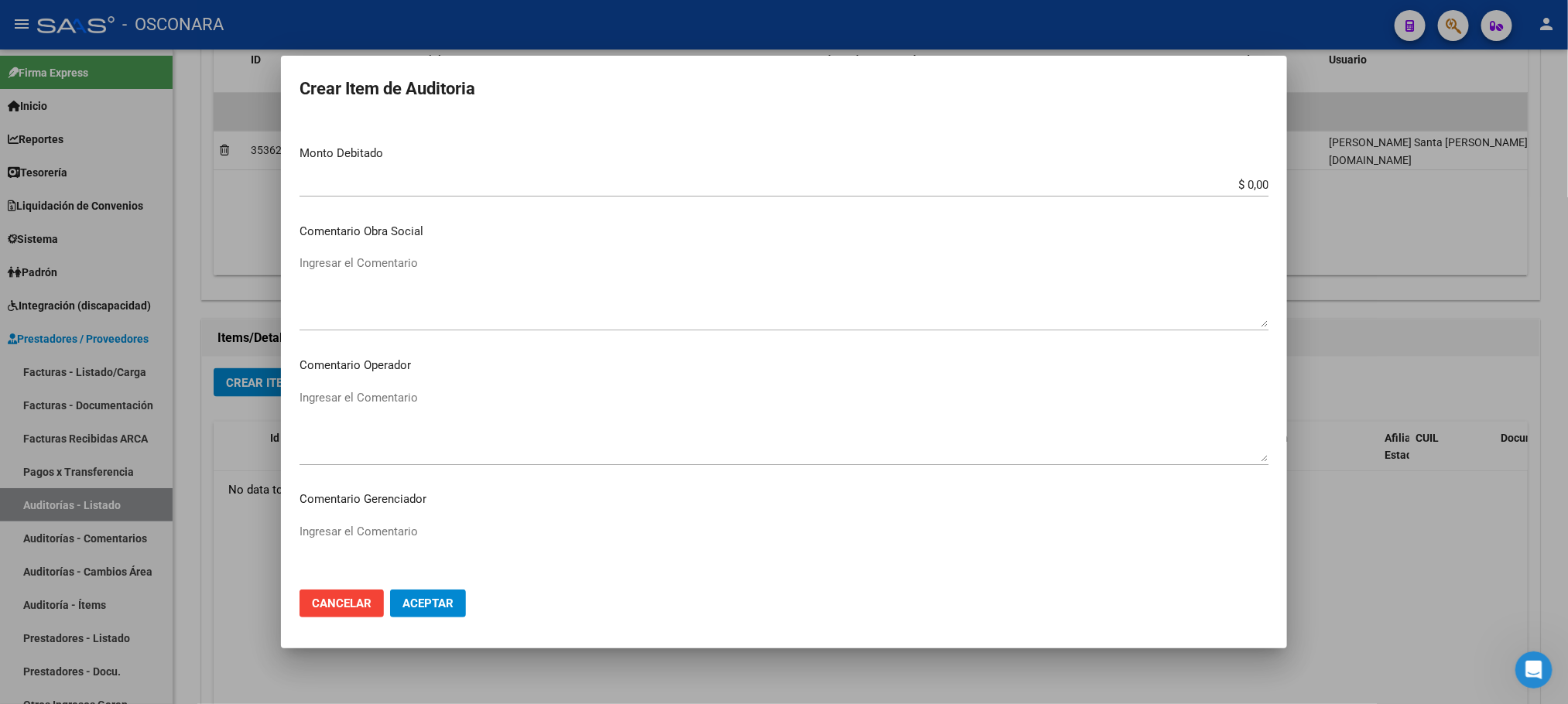
scroll to position [929, 0]
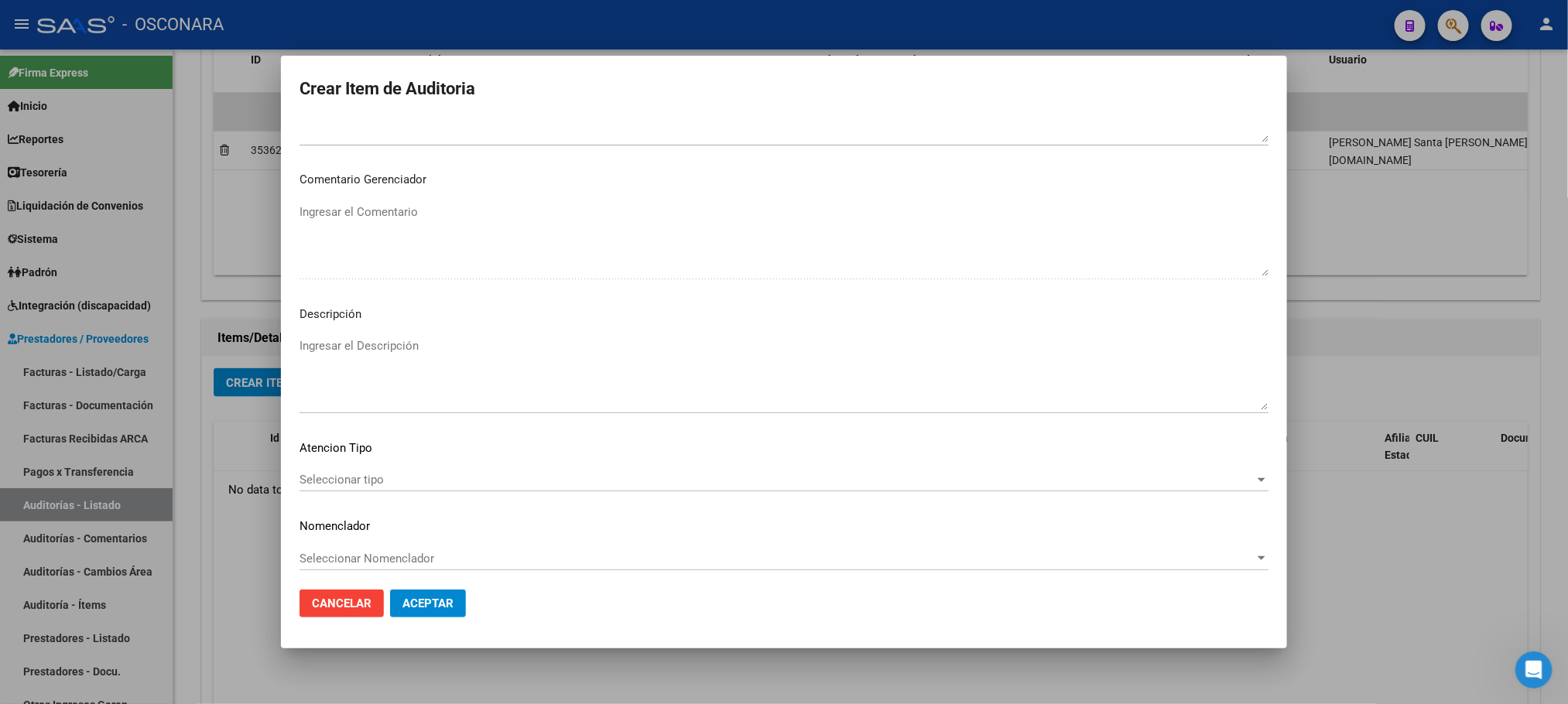
click at [360, 488] on div "Seleccionar tipo Seleccionar tipo" at bounding box center [784, 480] width 969 height 23
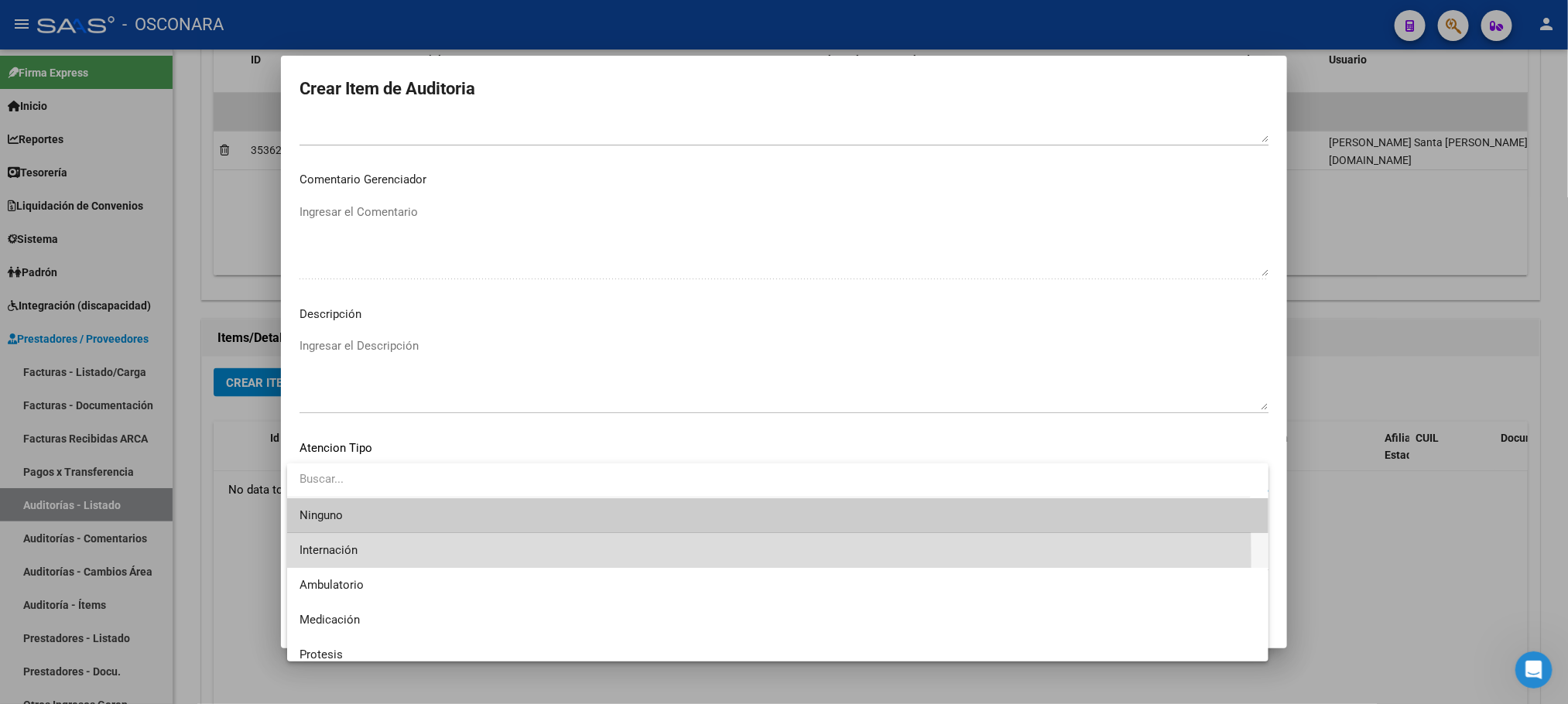
click at [361, 560] on span "Internación" at bounding box center [778, 550] width 957 height 35
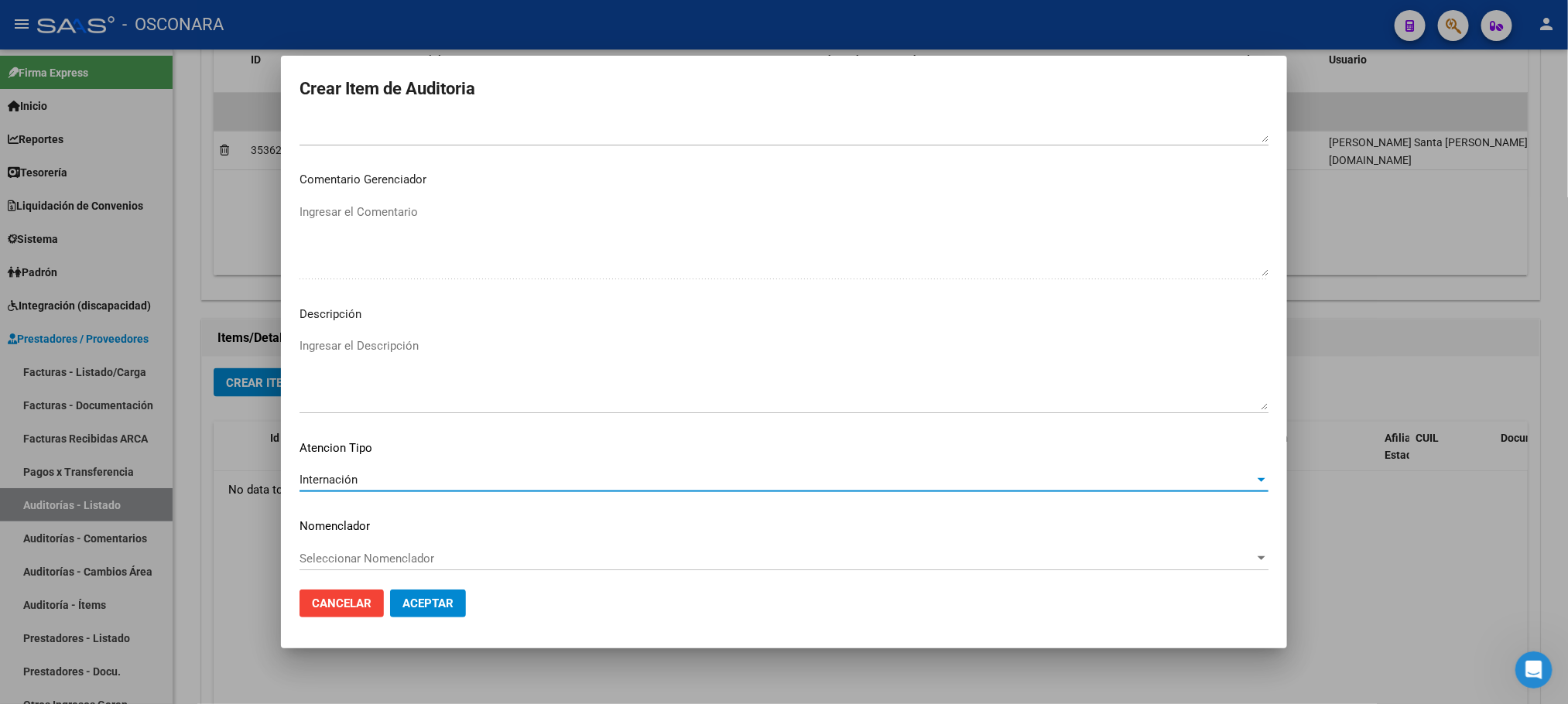
scroll to position [936, 0]
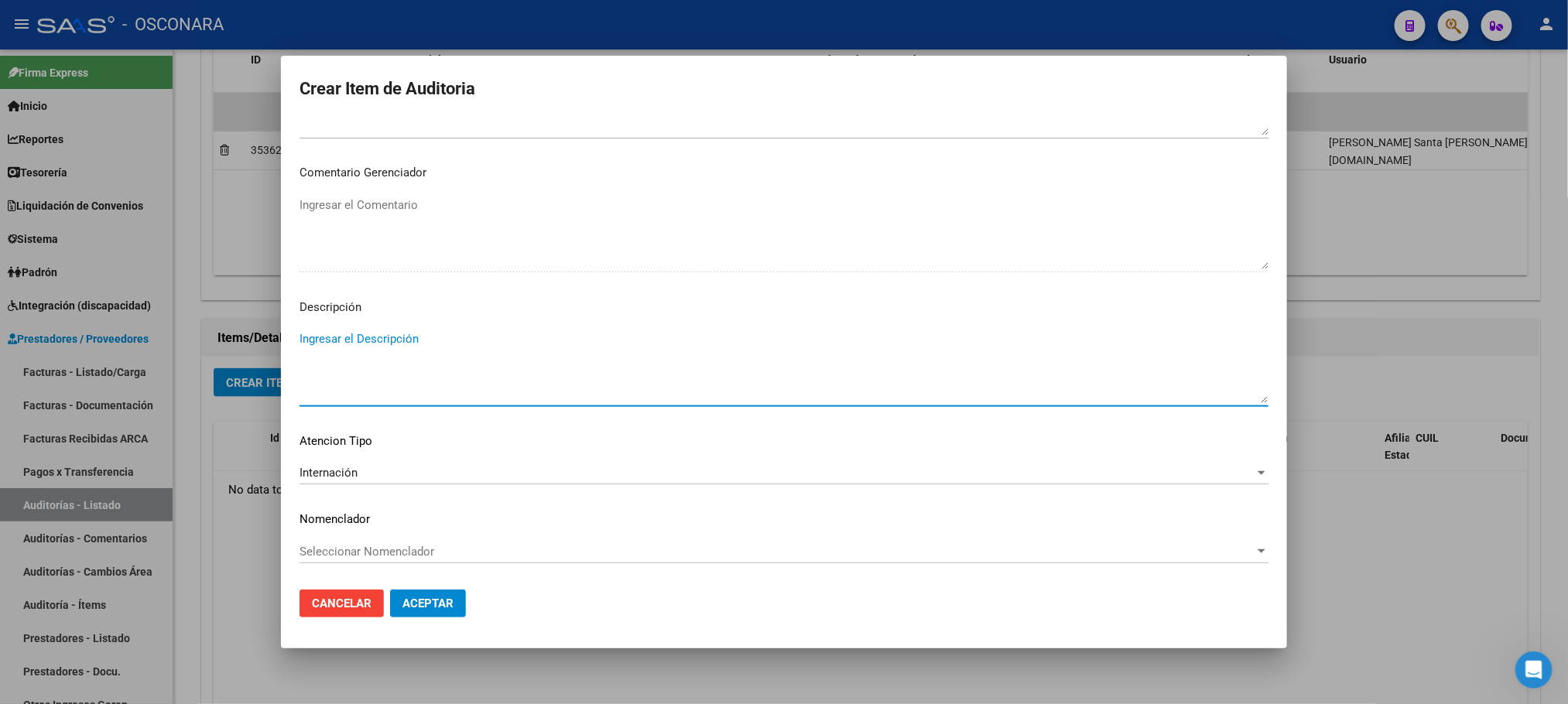
click at [403, 347] on textarea "Ingresar el Descripción" at bounding box center [784, 366] width 969 height 73
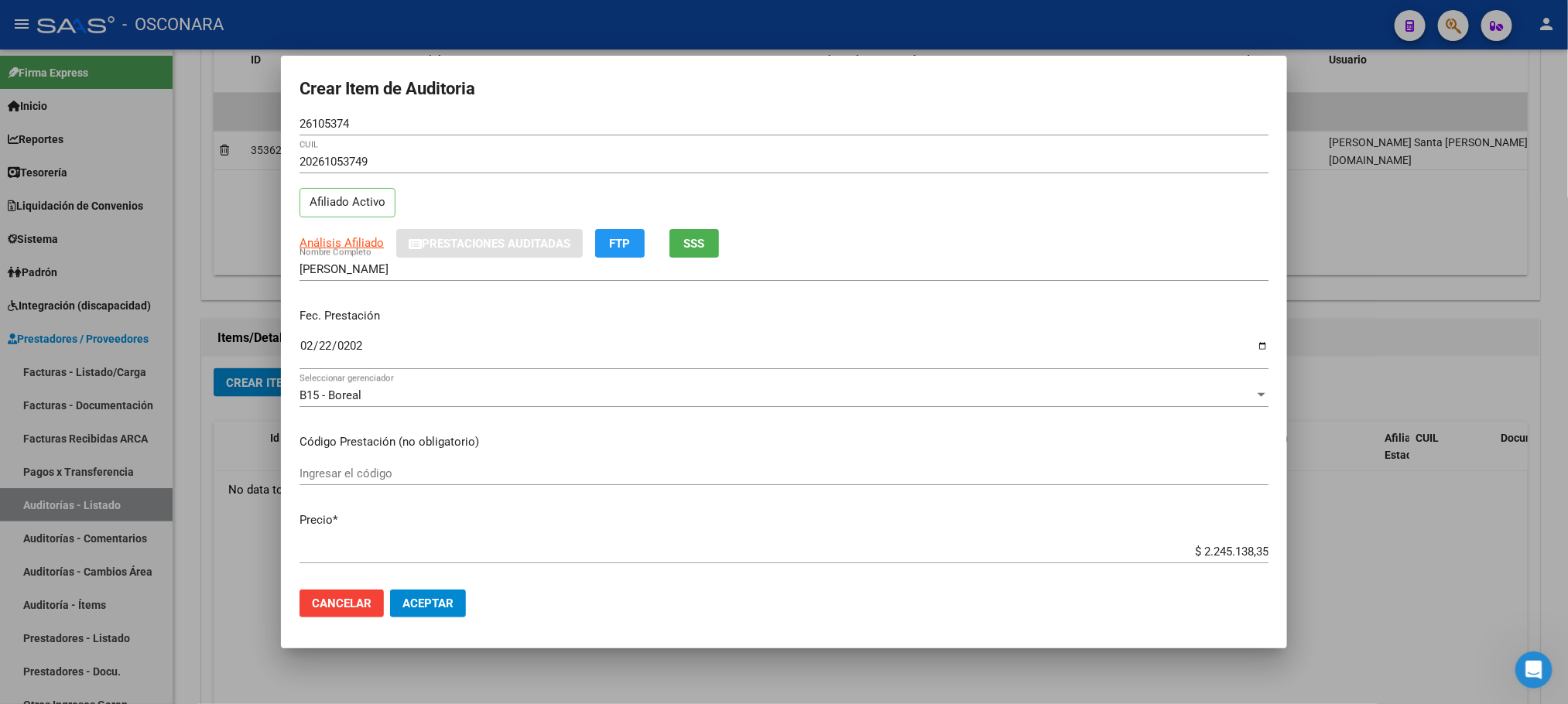
scroll to position [0, 0]
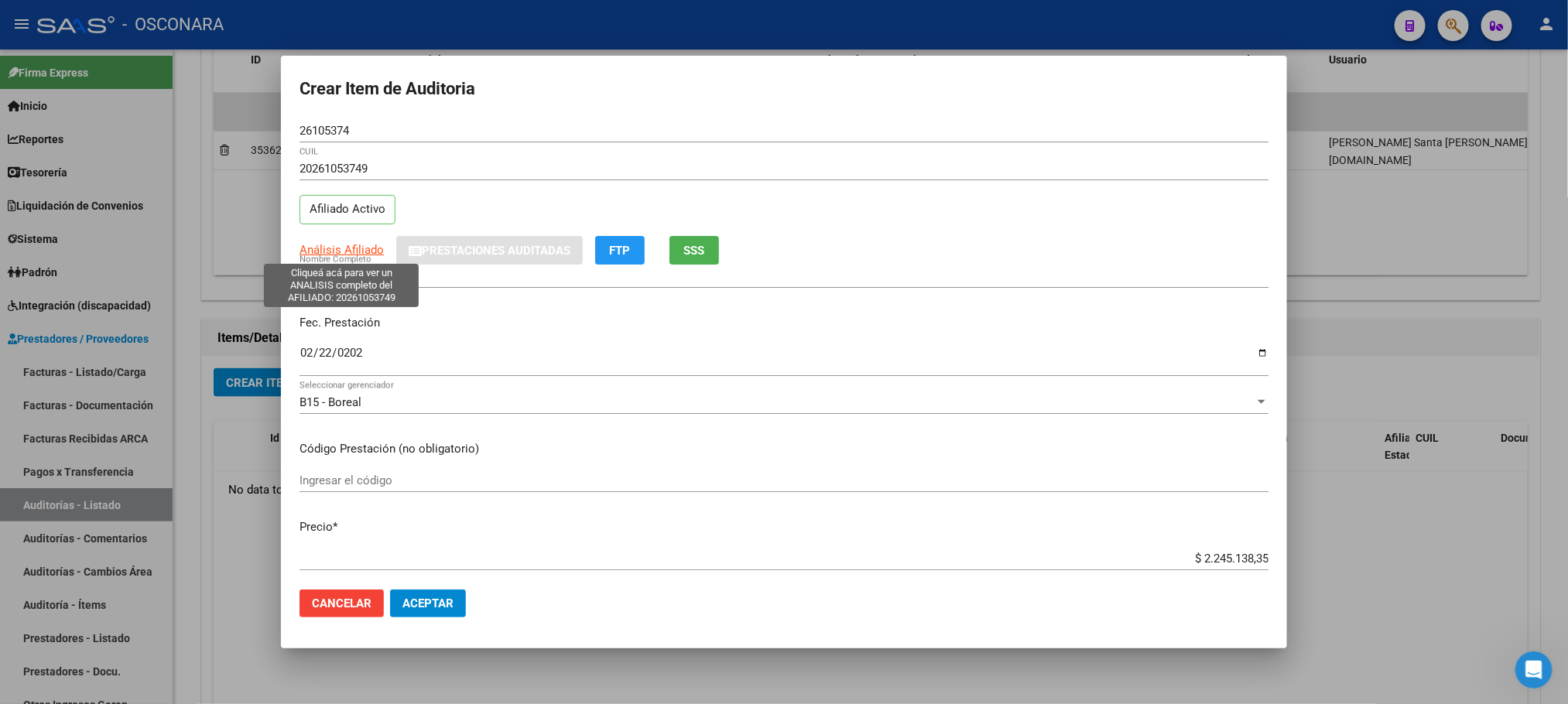
type textarea "INTERNACION"
click at [354, 246] on span "Análisis Afiliado" at bounding box center [342, 250] width 84 height 14
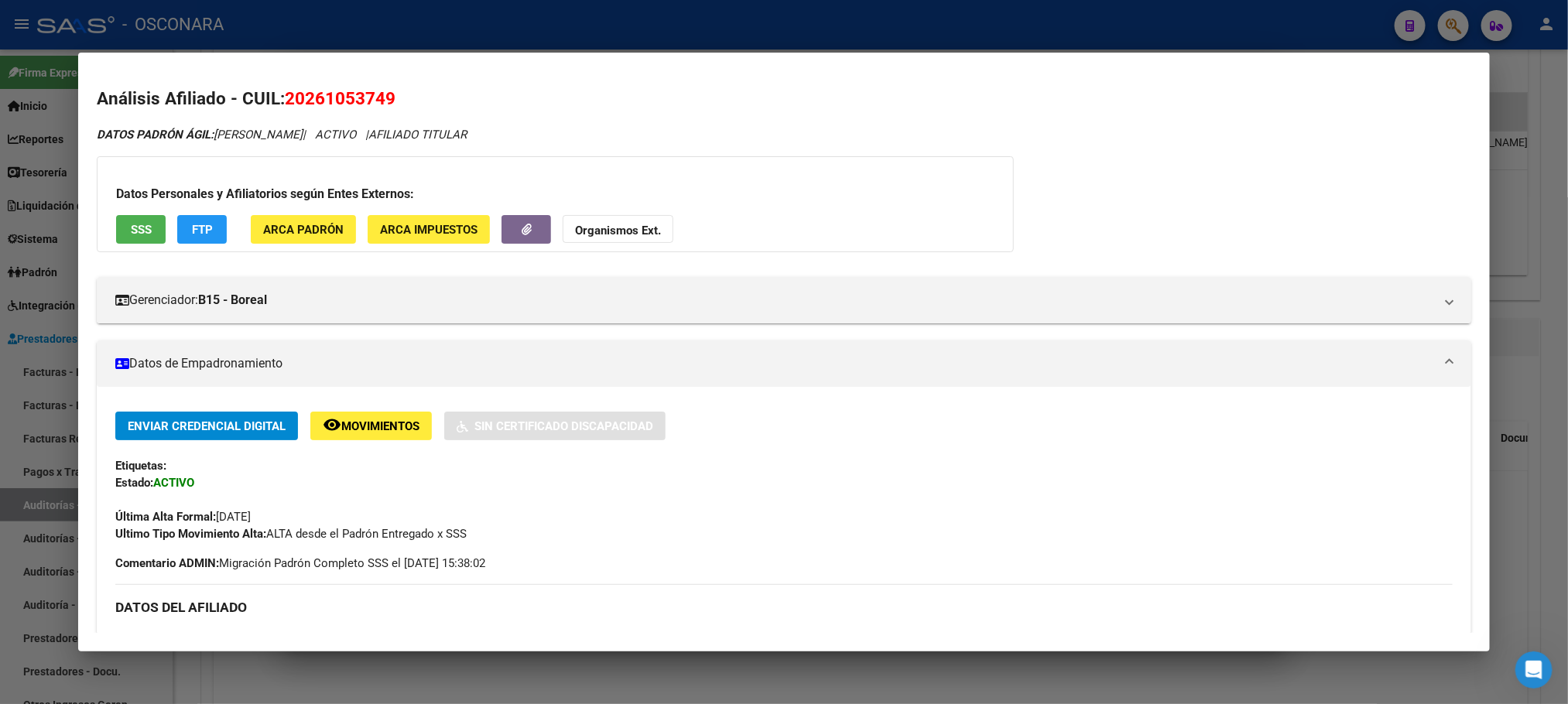
click at [131, 229] on span "SSS" at bounding box center [141, 230] width 21 height 14
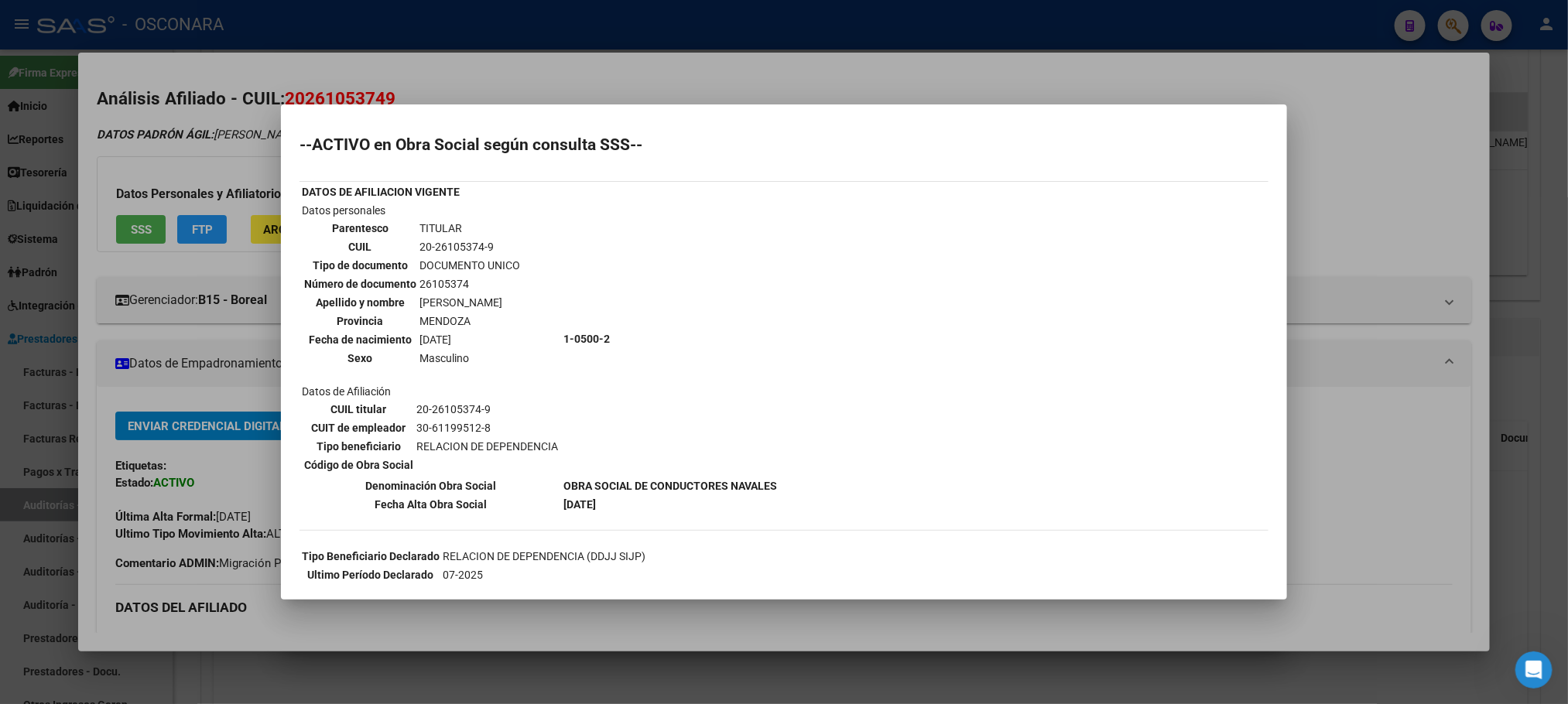
click at [764, 629] on div at bounding box center [784, 352] width 1568 height 704
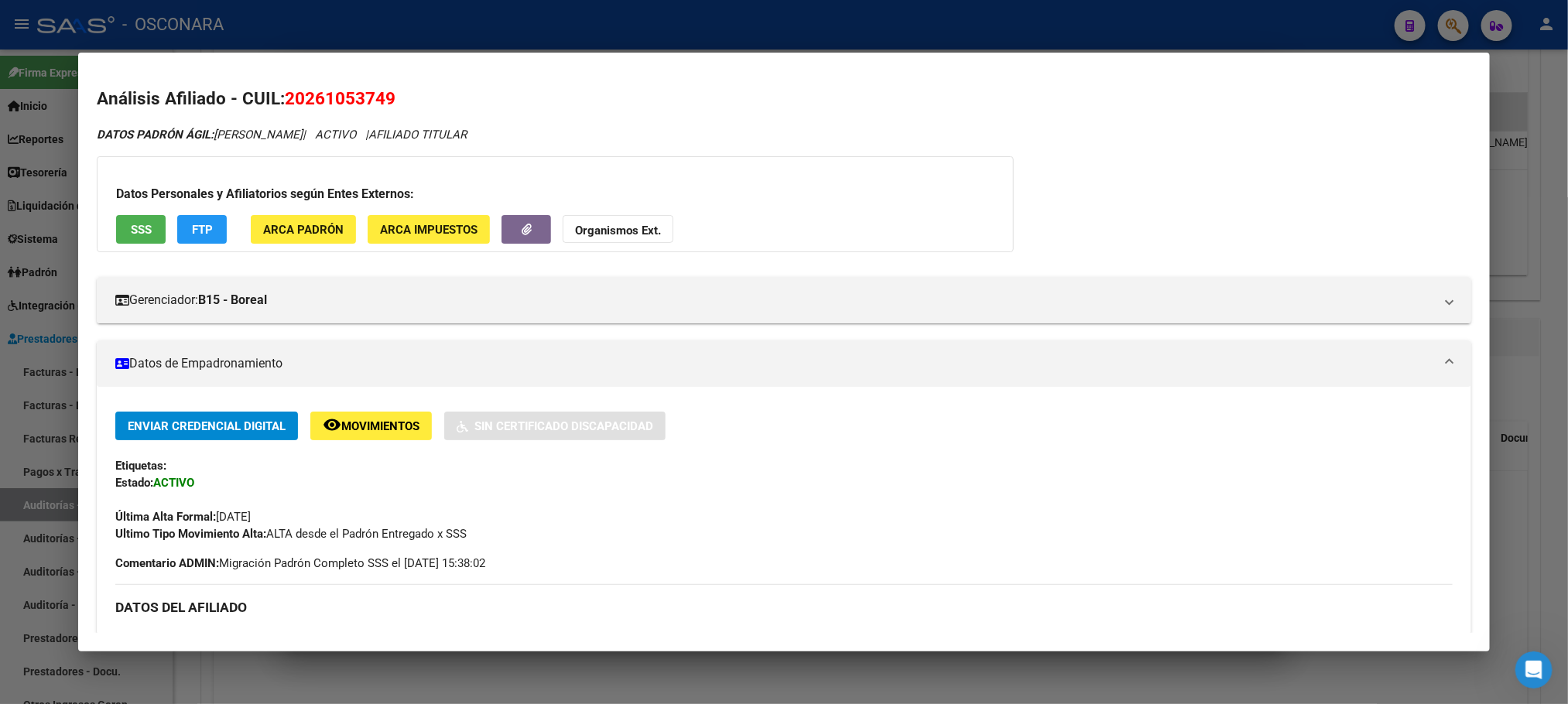
click at [686, 699] on div at bounding box center [784, 352] width 1568 height 704
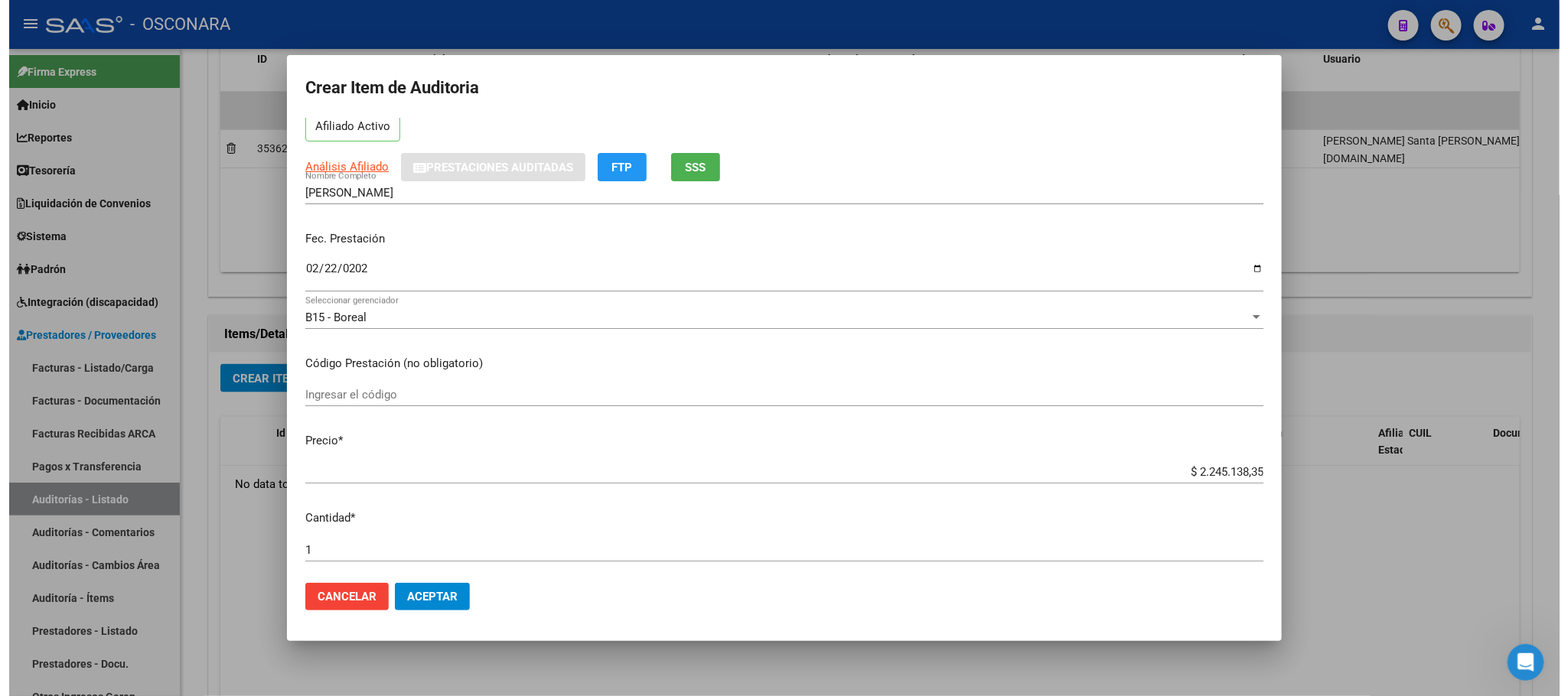
scroll to position [115, 0]
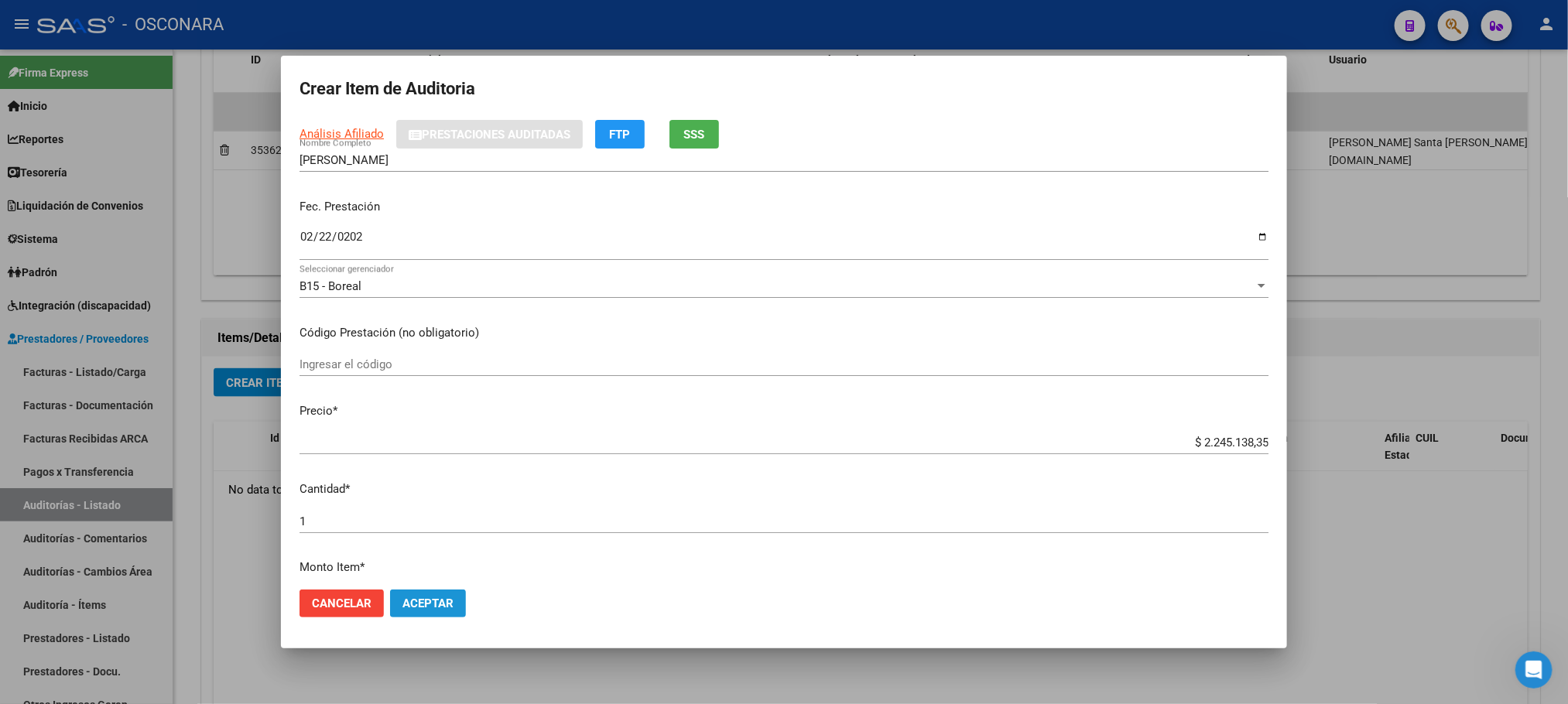
click at [434, 597] on span "Aceptar" at bounding box center [428, 604] width 51 height 14
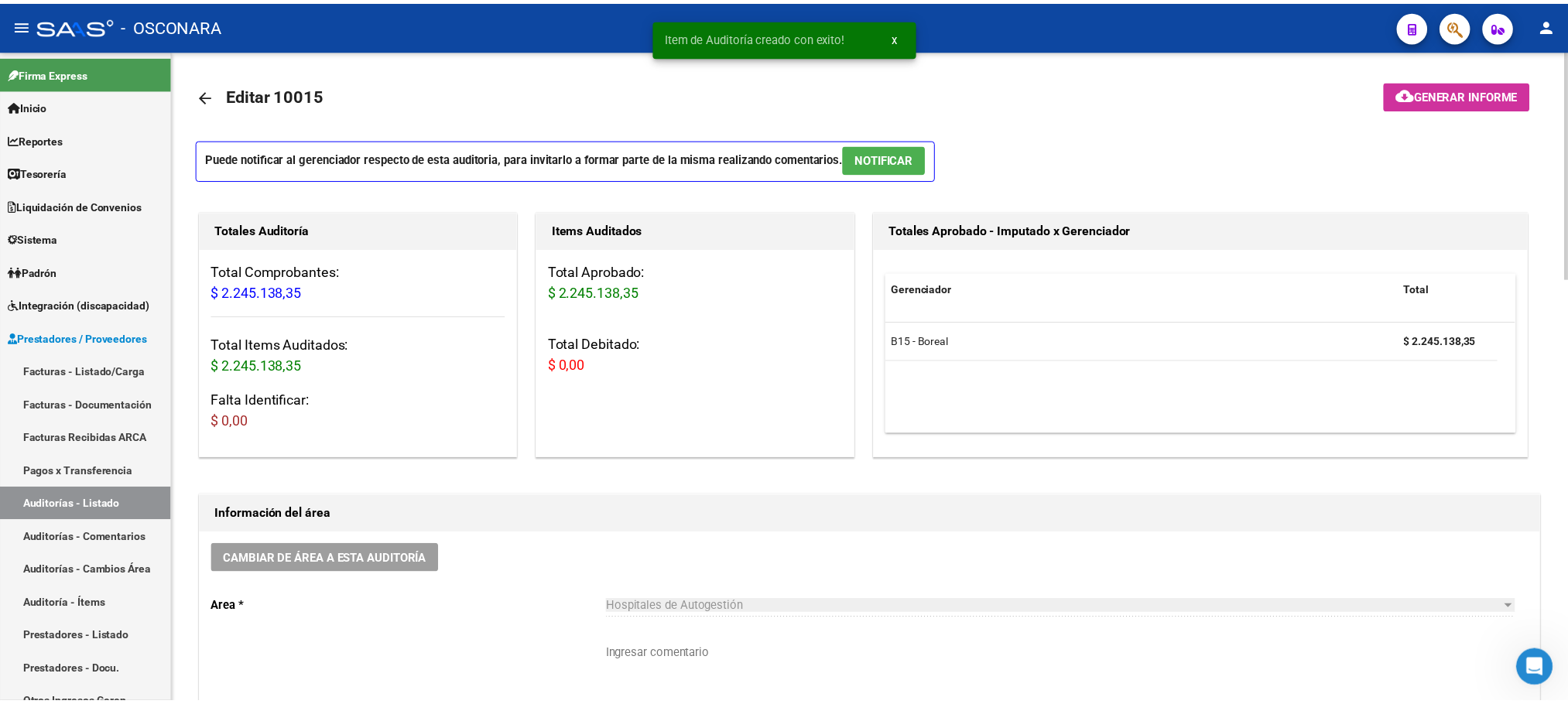
scroll to position [0, 0]
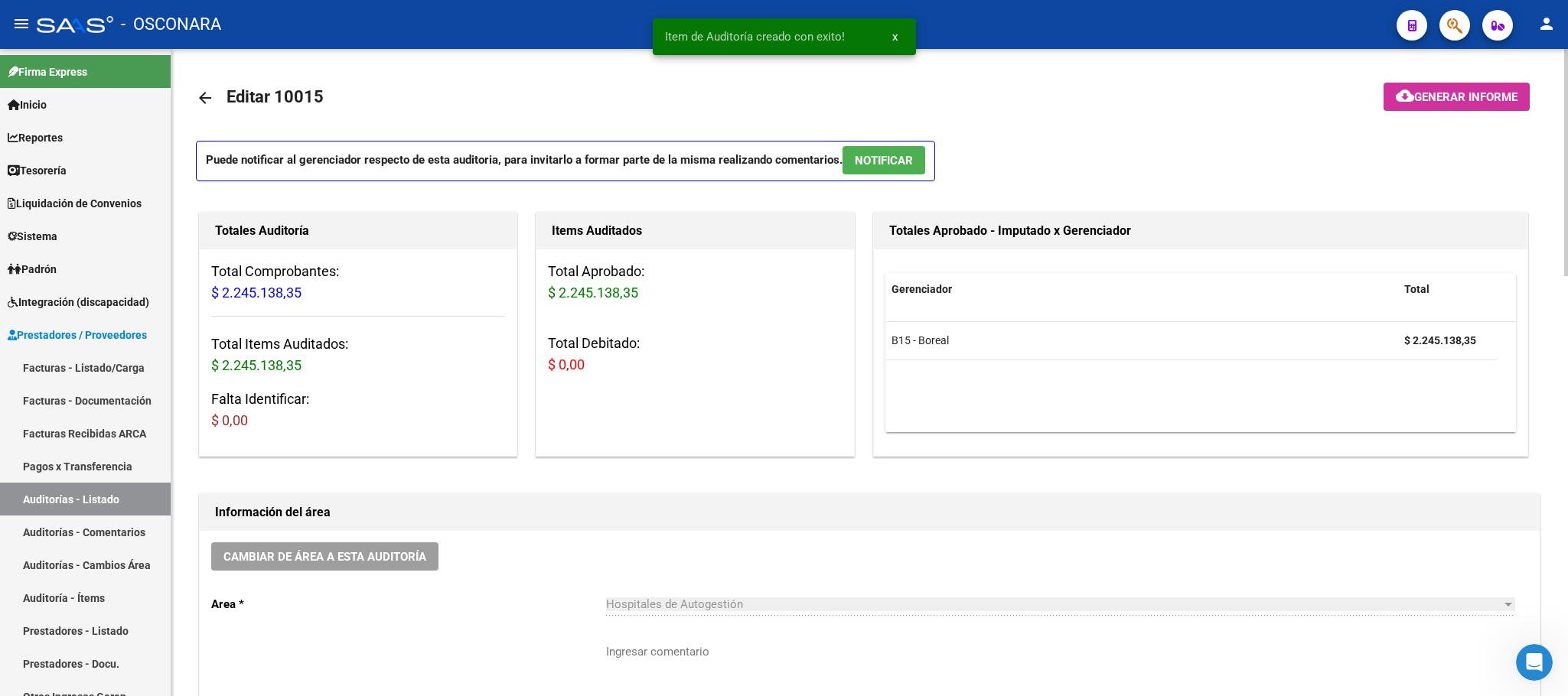
click at [901, 174] on button "NOTIFICAR" at bounding box center [884, 160] width 83 height 29
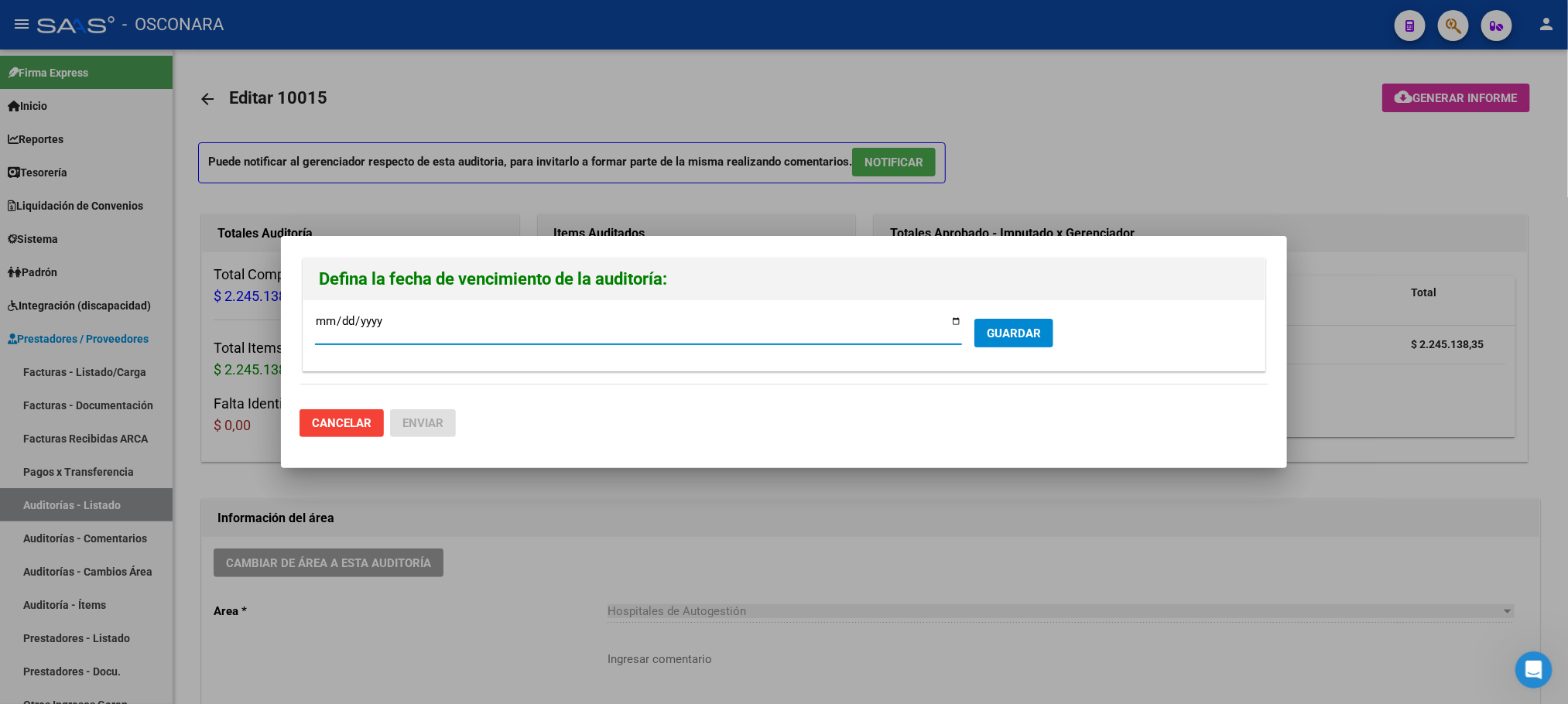
type input "[DATE]"
click at [1006, 329] on span "GUARDAR" at bounding box center [1013, 333] width 54 height 14
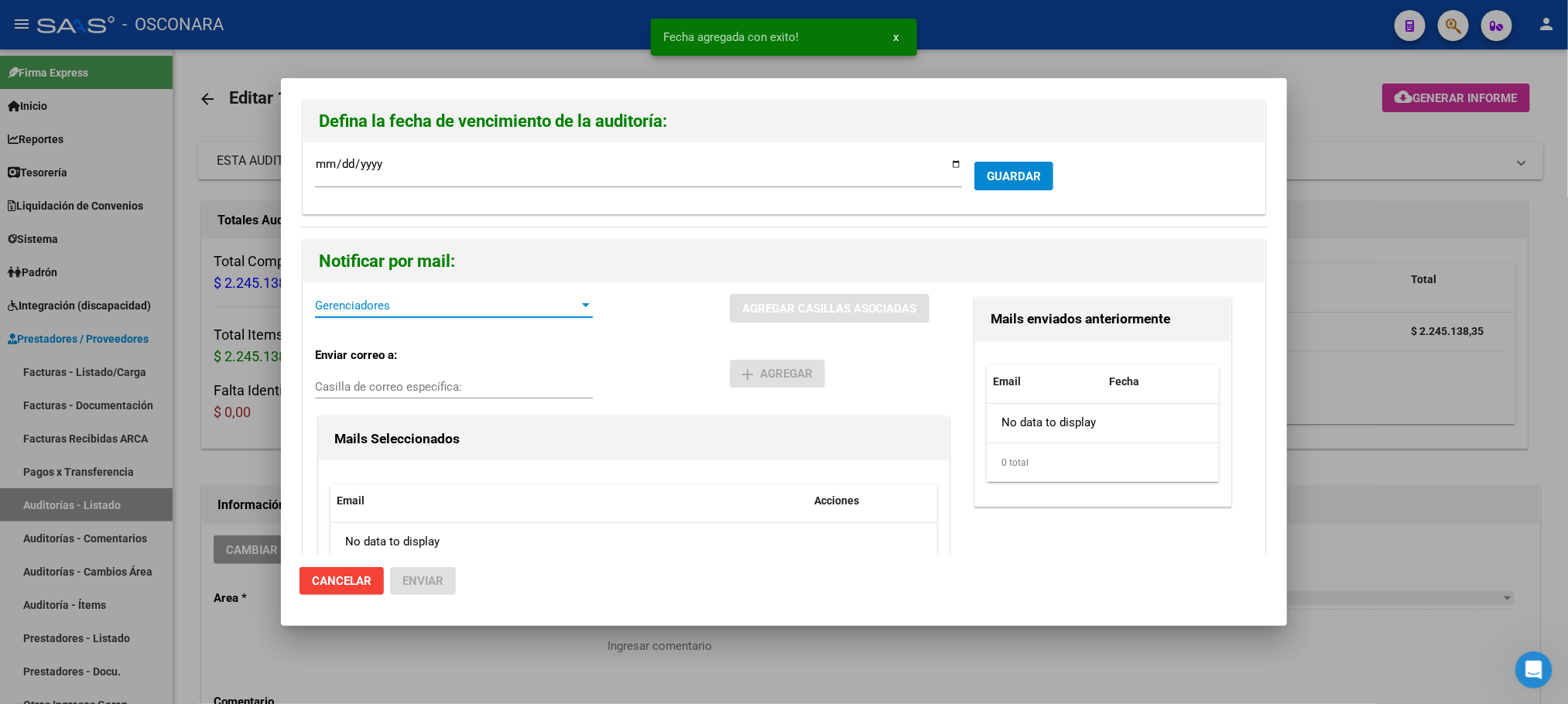
click at [560, 309] on span "Gerenciadores" at bounding box center [447, 306] width 264 height 14
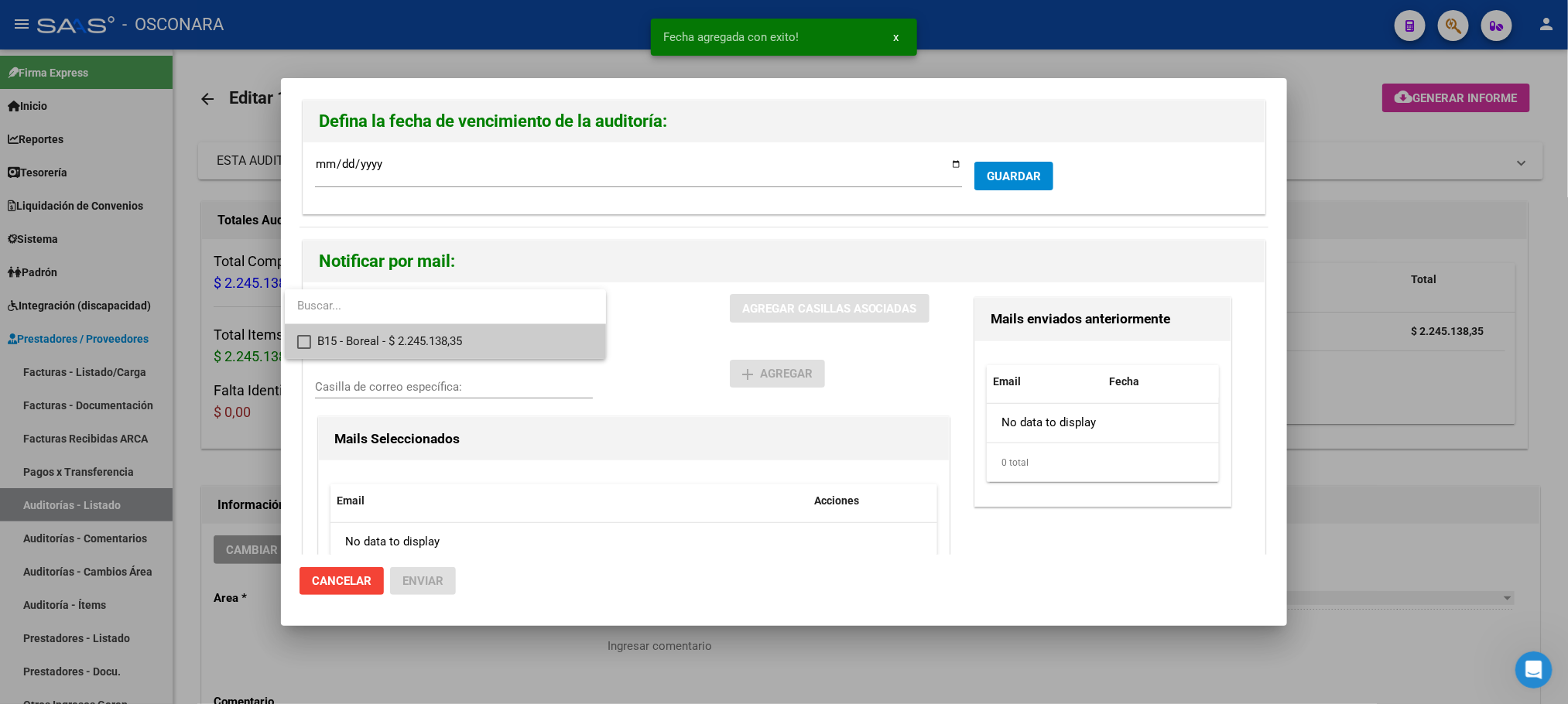
click at [489, 350] on span "B15 - Boreal - $ 2.245.138,35" at bounding box center [456, 341] width 276 height 35
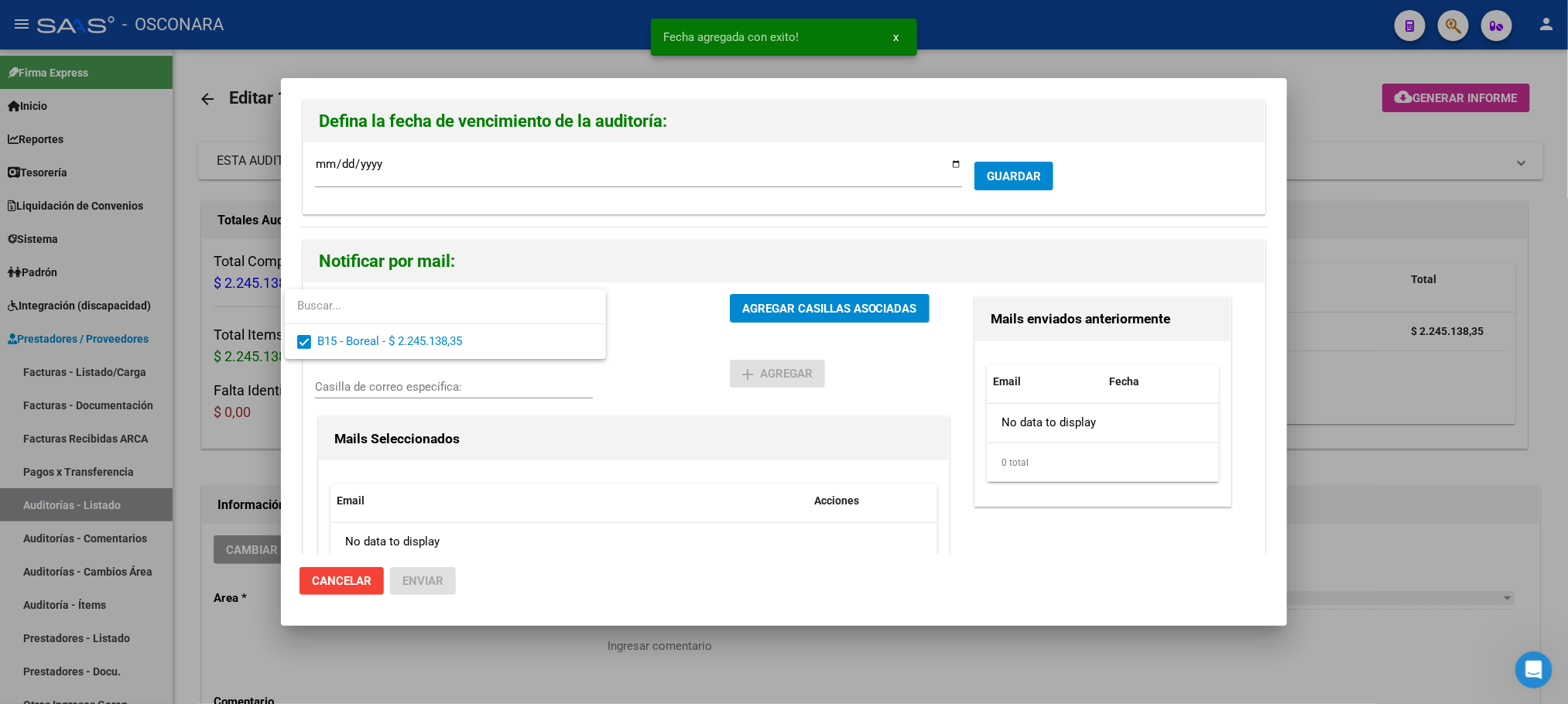
click at [801, 305] on div at bounding box center [784, 352] width 1568 height 704
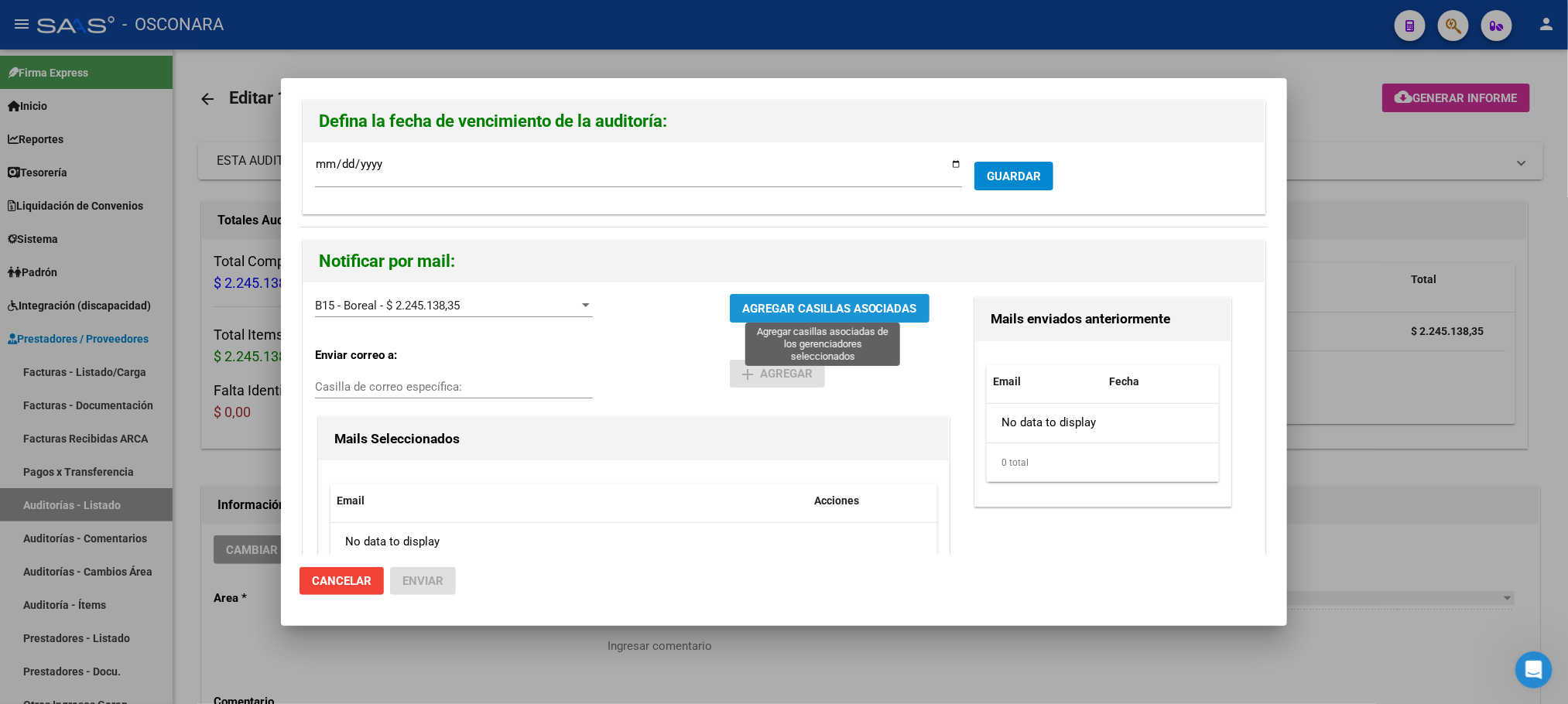
click at [878, 309] on span "AGREGAR CASILLAS ASOCIADAS" at bounding box center [830, 309] width 175 height 14
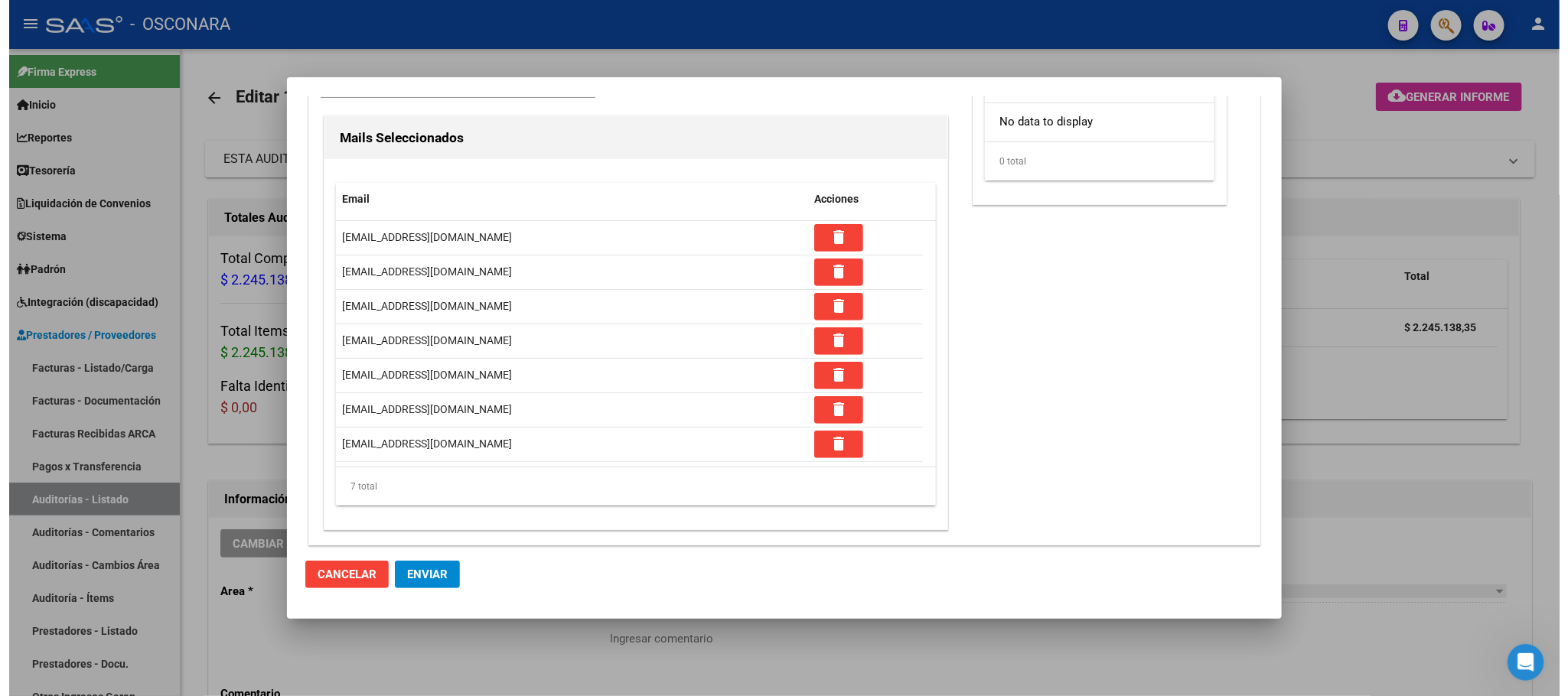
scroll to position [301, 0]
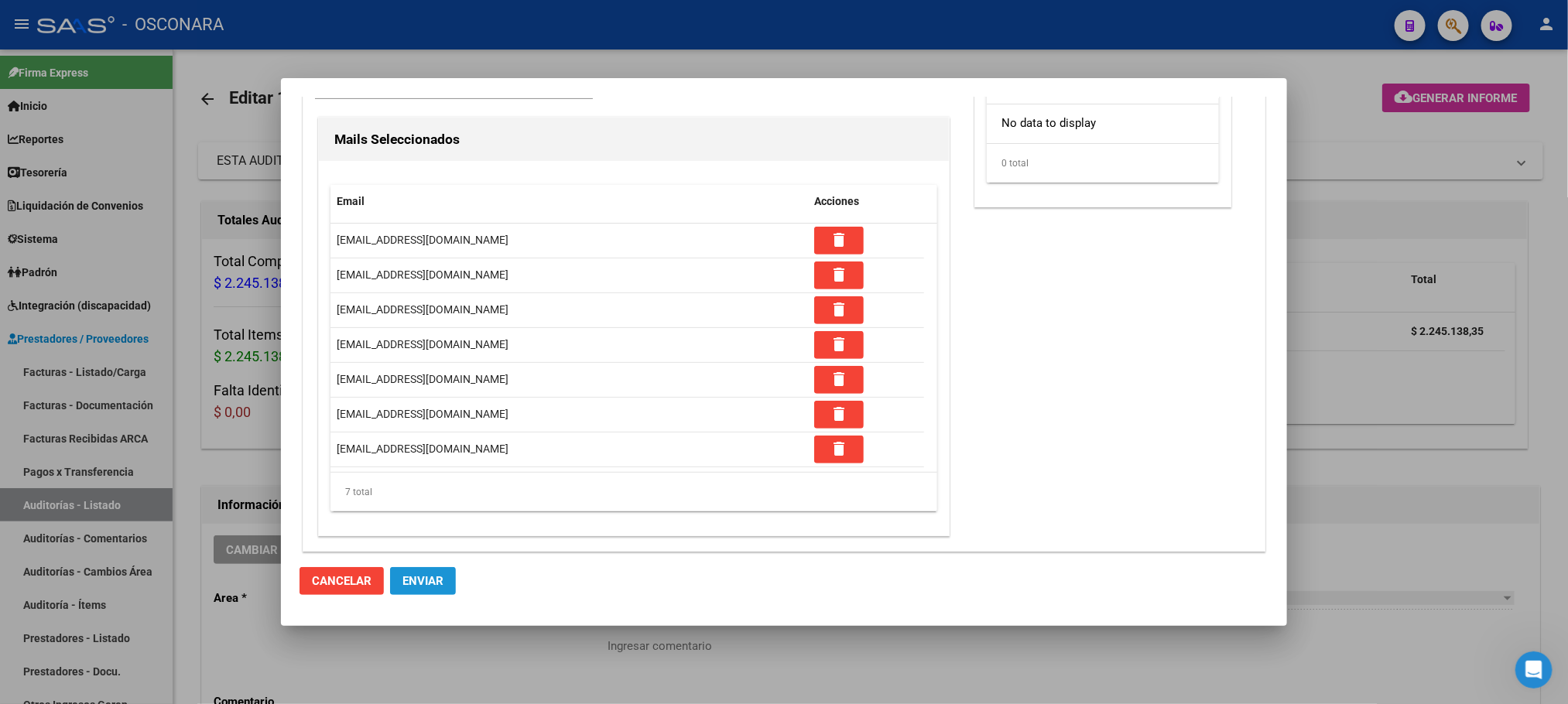
click at [453, 579] on button "Enviar" at bounding box center [423, 581] width 66 height 28
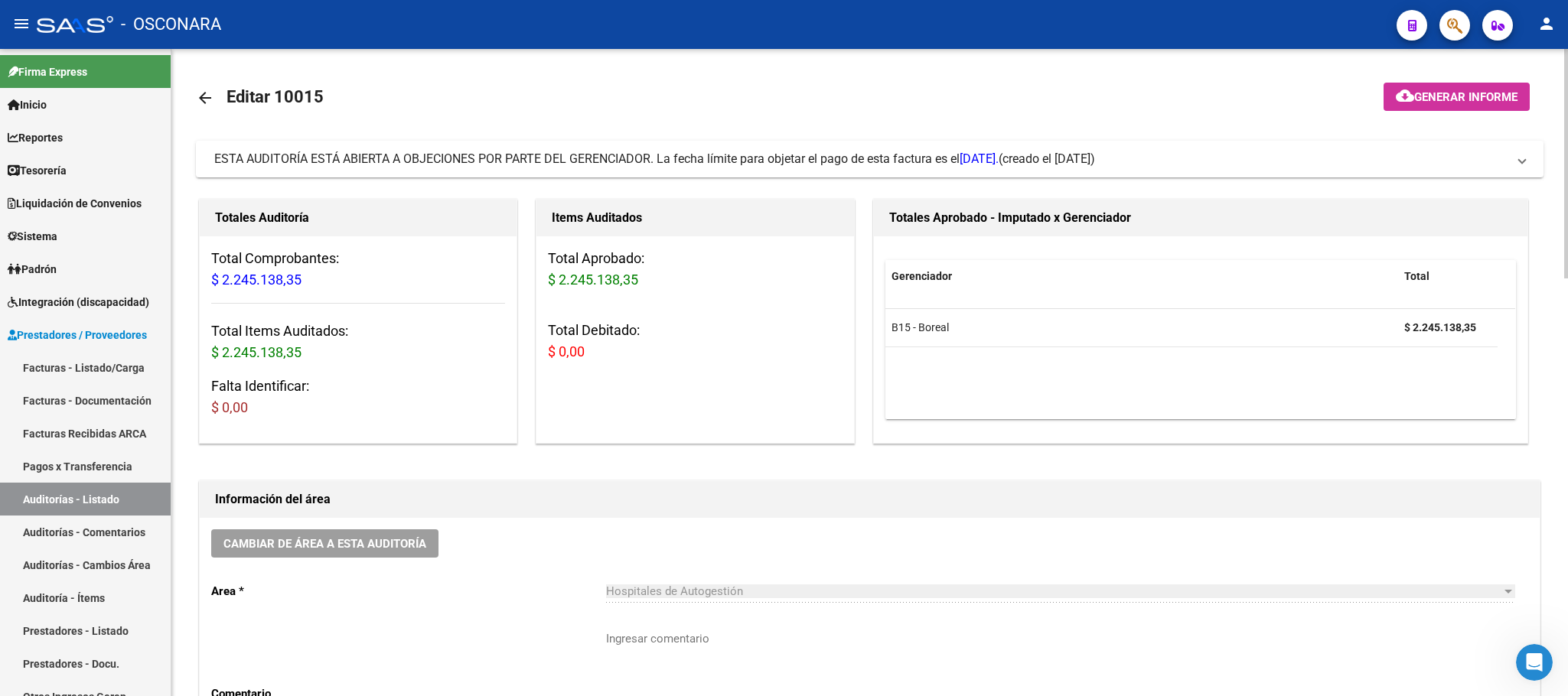
drag, startPoint x: 1421, startPoint y: 5, endPoint x: 944, endPoint y: 85, distance: 483.7
click at [944, 85] on mat-toolbar-row "arrow_back Editar 10015" at bounding box center [721, 97] width 1051 height 49
drag, startPoint x: 1117, startPoint y: 12, endPoint x: 978, endPoint y: 95, distance: 161.9
click at [978, 95] on mat-toolbar-row "arrow_back Editar 10015" at bounding box center [721, 97] width 1051 height 49
